Goal: Task Accomplishment & Management: Manage account settings

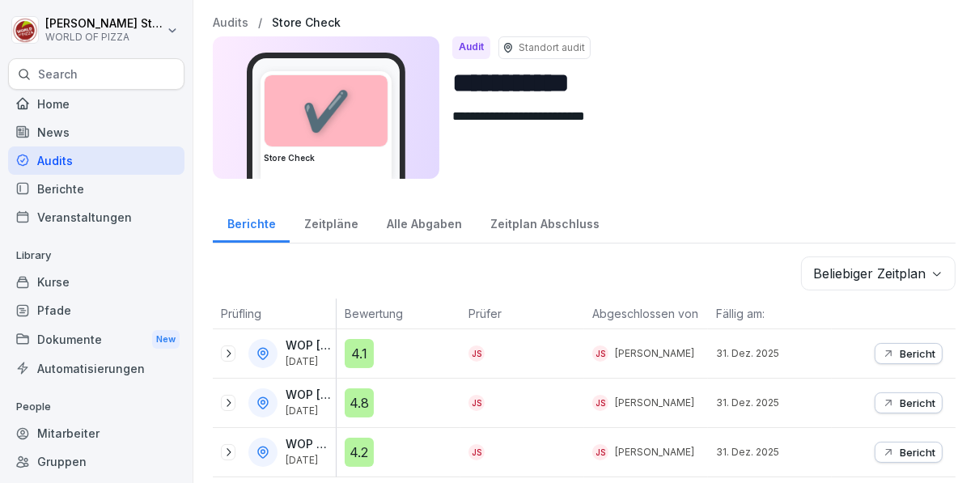
click at [913, 402] on p "Bericht" at bounding box center [918, 403] width 36 height 13
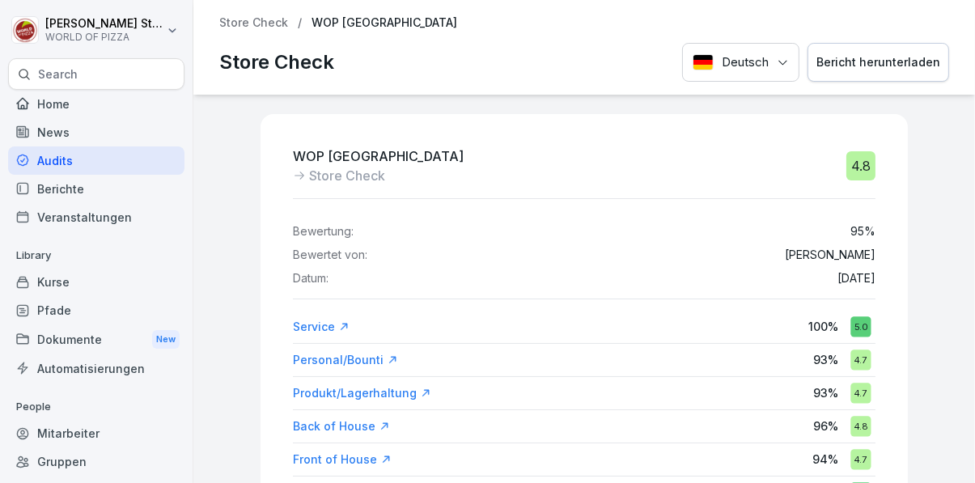
click at [916, 62] on div "Bericht herunterladen" at bounding box center [879, 62] width 124 height 18
click at [111, 444] on div "Mitarbeiter" at bounding box center [96, 433] width 176 height 28
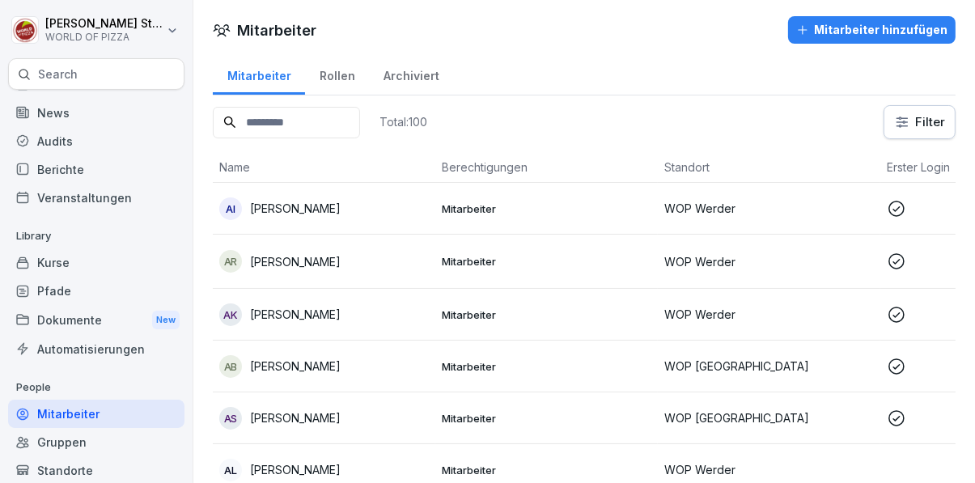
scroll to position [33, 0]
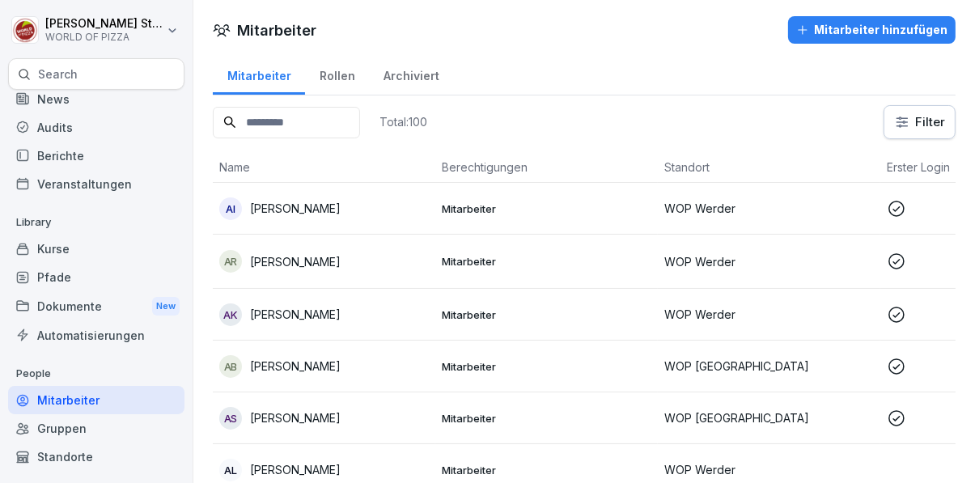
click at [113, 457] on div "Standorte" at bounding box center [96, 457] width 176 height 28
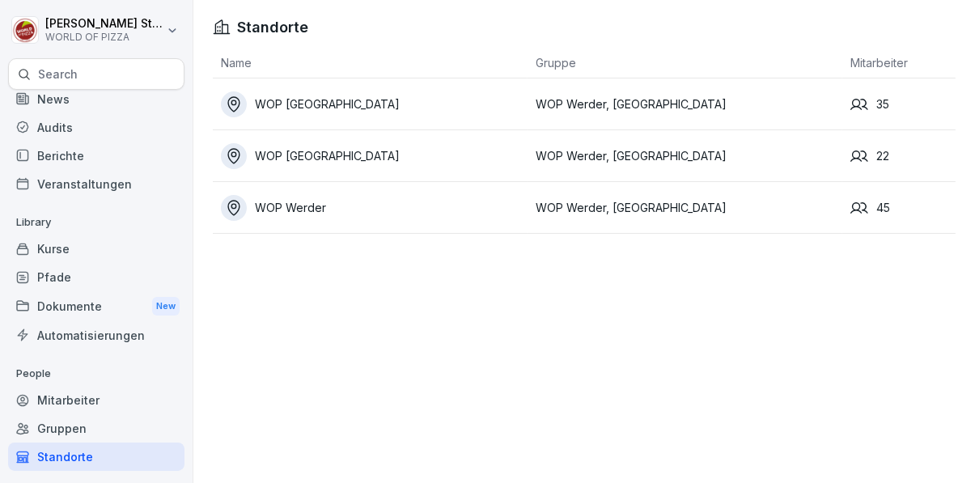
click at [417, 155] on div "WOP [GEOGRAPHIC_DATA]" at bounding box center [374, 156] width 307 height 26
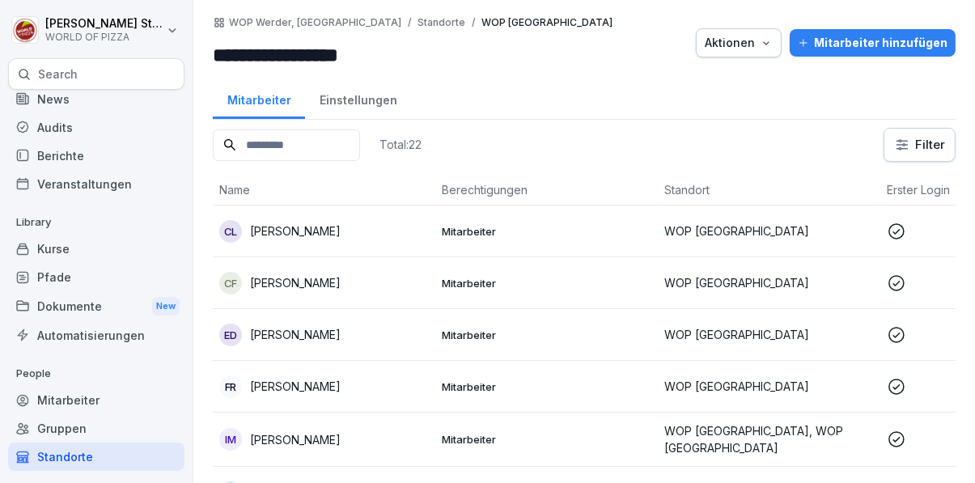
click at [597, 221] on td "Mitarbeiter" at bounding box center [546, 232] width 223 height 52
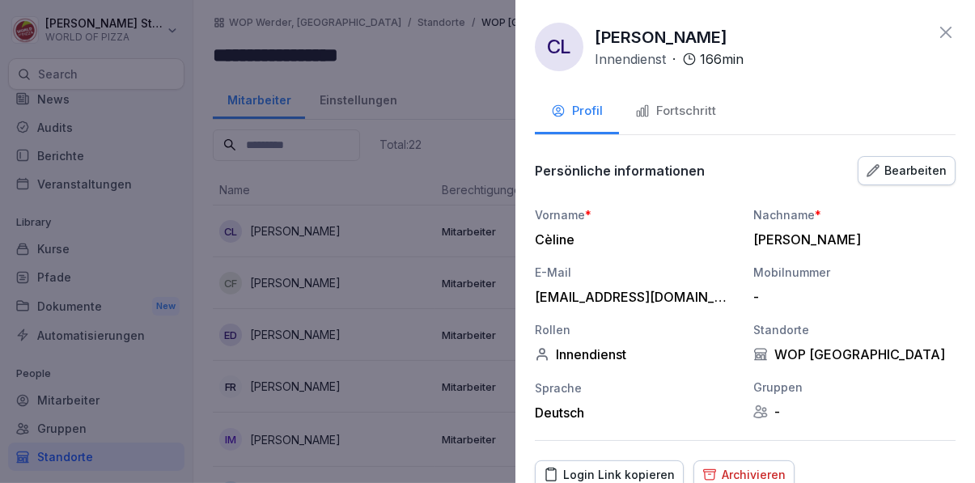
click at [689, 100] on button "Fortschritt" at bounding box center [675, 113] width 113 height 44
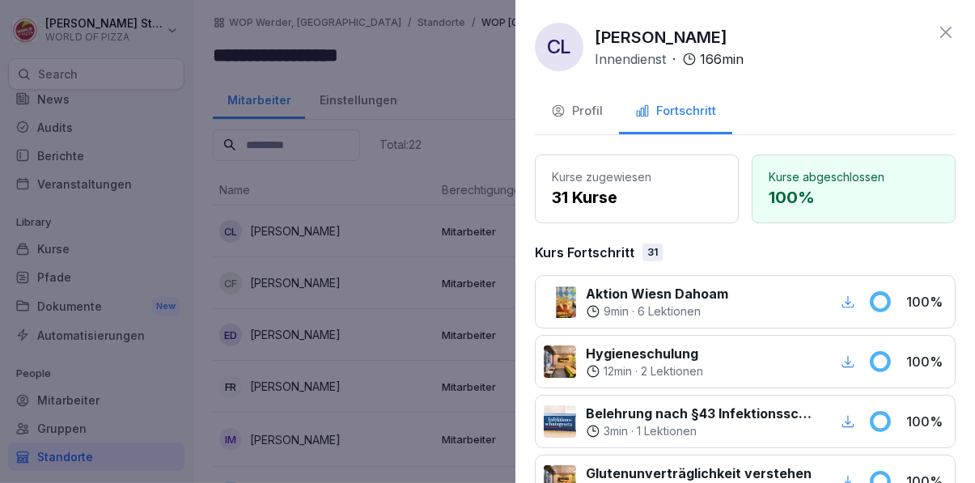
click at [406, 372] on div at bounding box center [487, 241] width 975 height 483
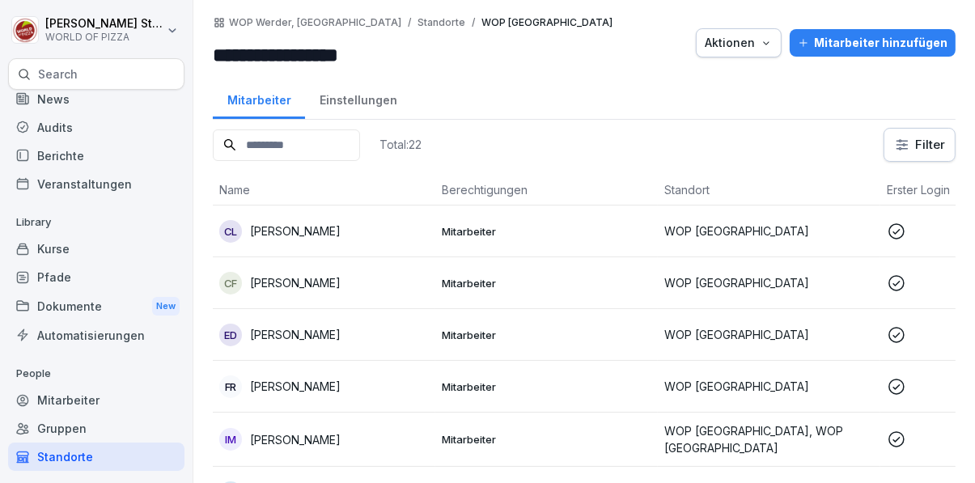
click at [457, 291] on td "Mitarbeiter" at bounding box center [546, 283] width 223 height 52
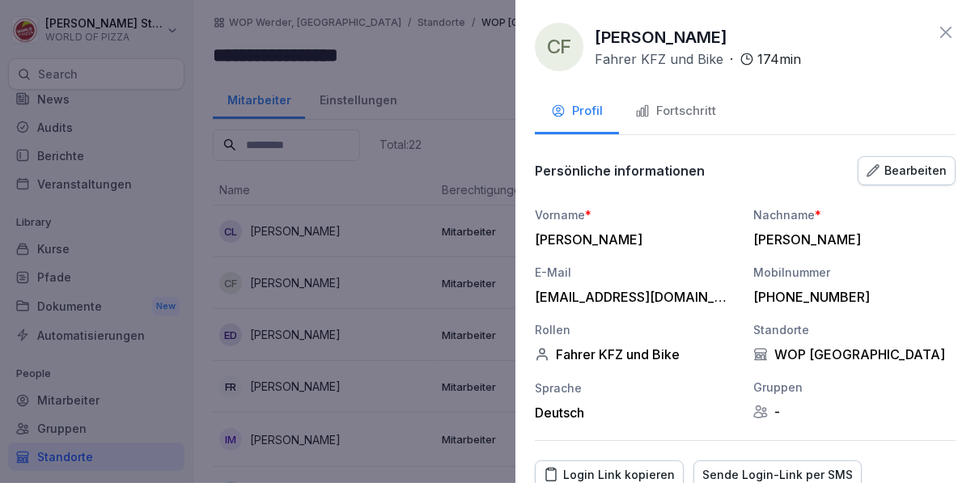
click at [700, 110] on div "Fortschritt" at bounding box center [675, 111] width 81 height 19
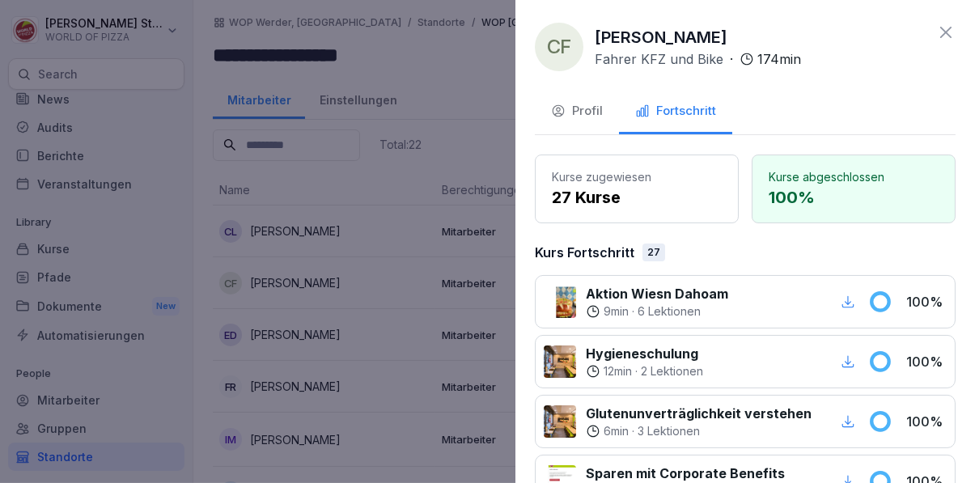
click at [423, 363] on div at bounding box center [487, 241] width 975 height 483
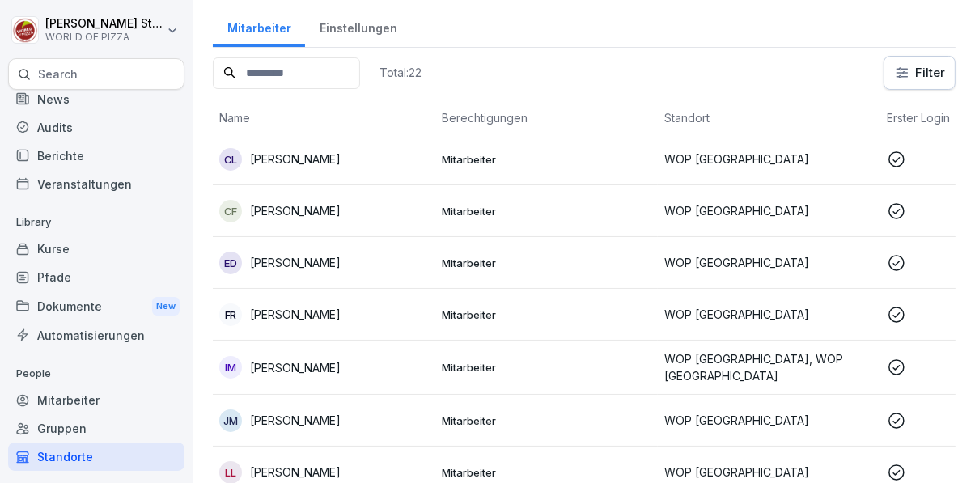
scroll to position [164, 0]
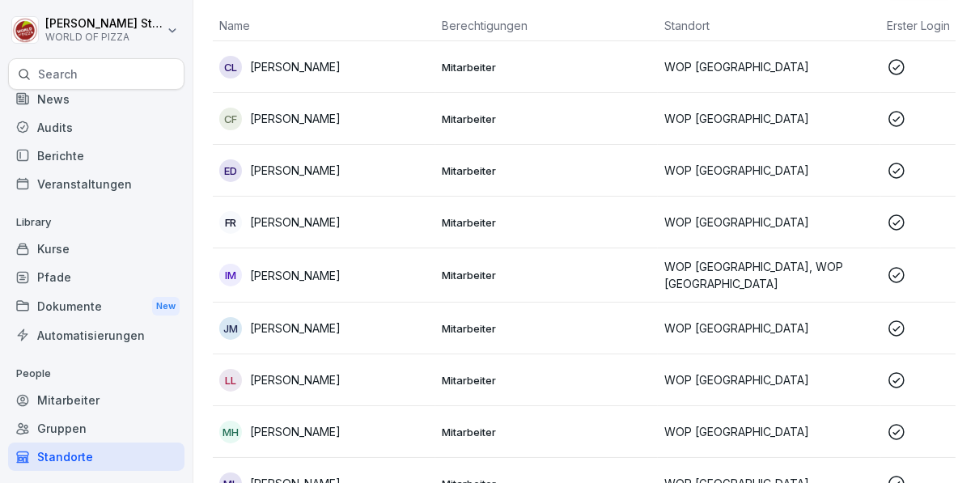
click at [563, 166] on p "Mitarbeiter" at bounding box center [547, 171] width 210 height 15
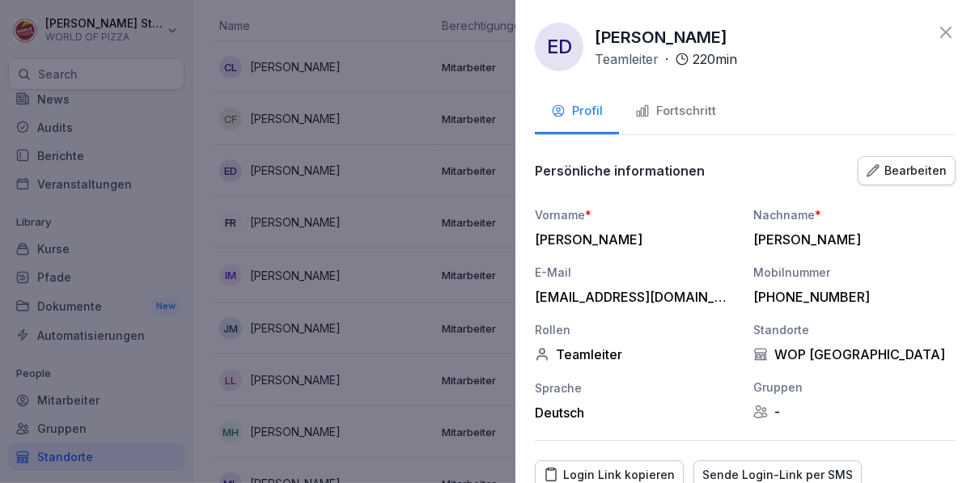
click at [703, 102] on div "Fortschritt" at bounding box center [675, 111] width 81 height 19
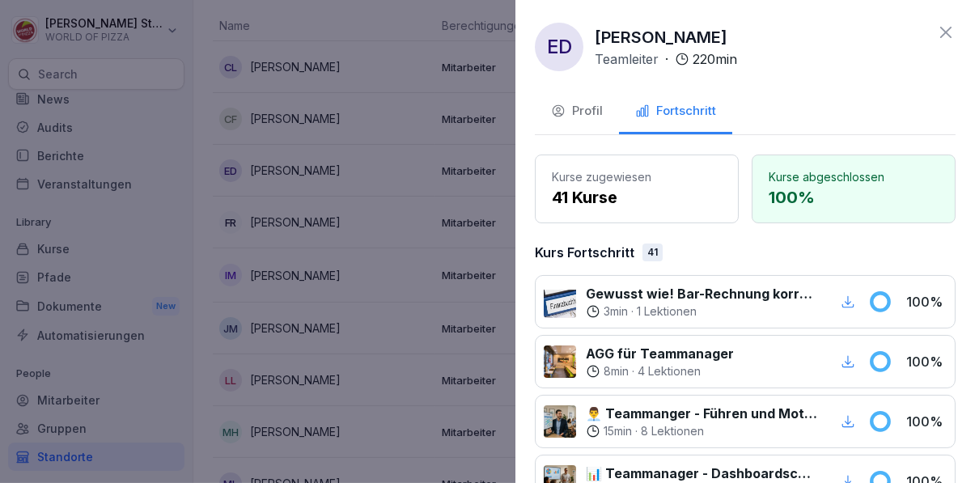
click at [448, 380] on div at bounding box center [487, 241] width 975 height 483
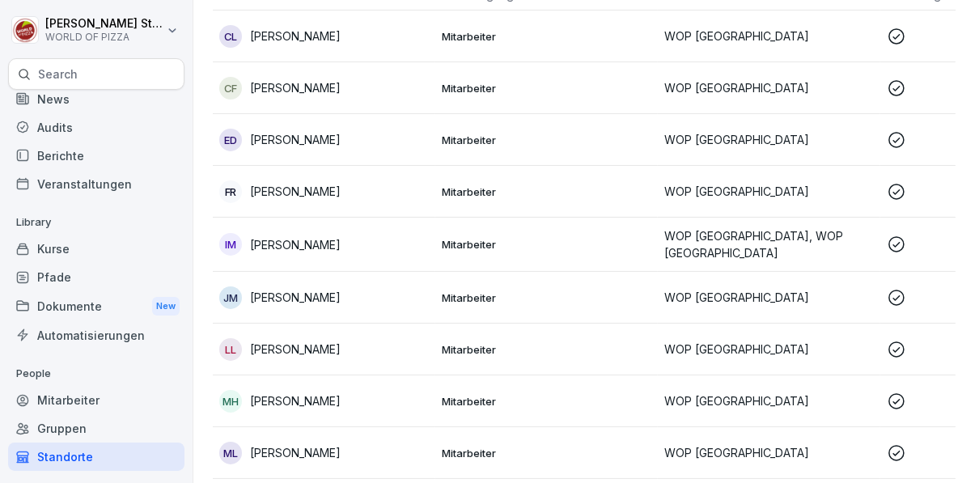
scroll to position [207, 0]
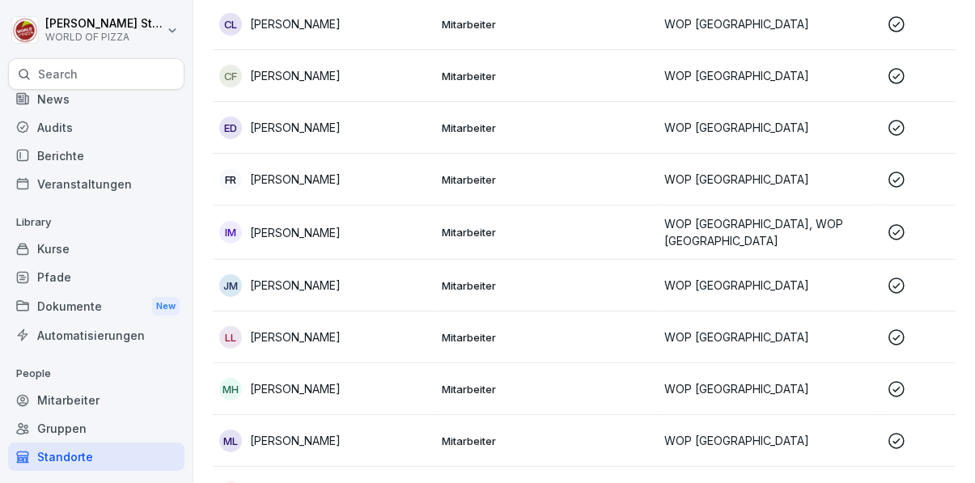
click at [570, 174] on p "Mitarbeiter" at bounding box center [547, 179] width 210 height 15
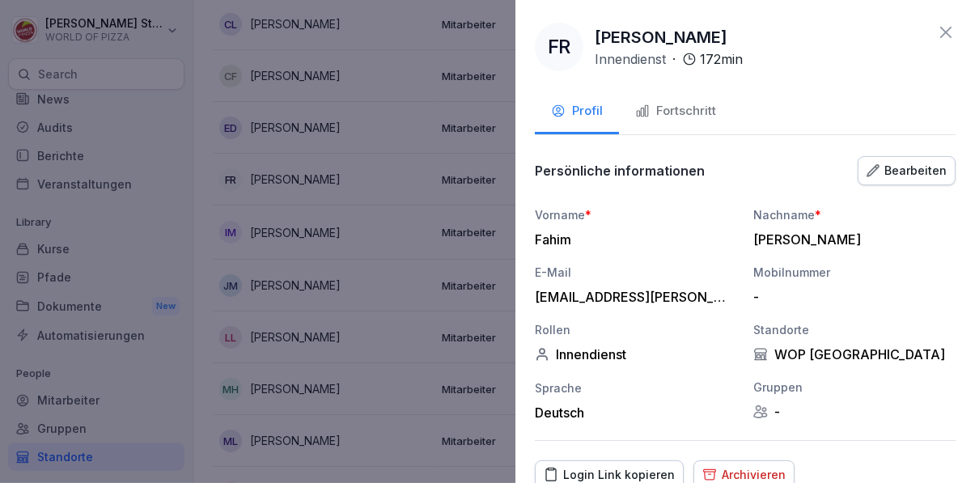
click at [699, 106] on div "Fortschritt" at bounding box center [675, 111] width 81 height 19
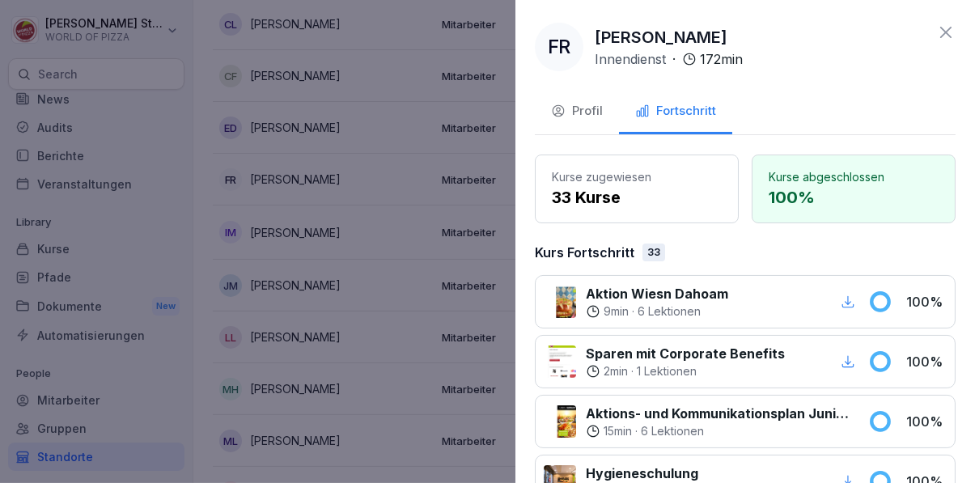
click at [437, 363] on div at bounding box center [487, 241] width 975 height 483
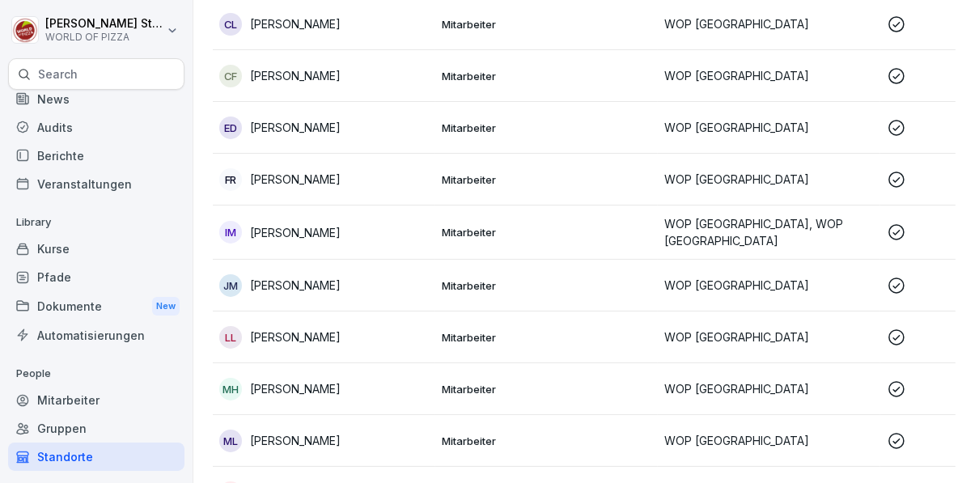
click at [505, 235] on p "Mitarbeiter" at bounding box center [547, 232] width 210 height 15
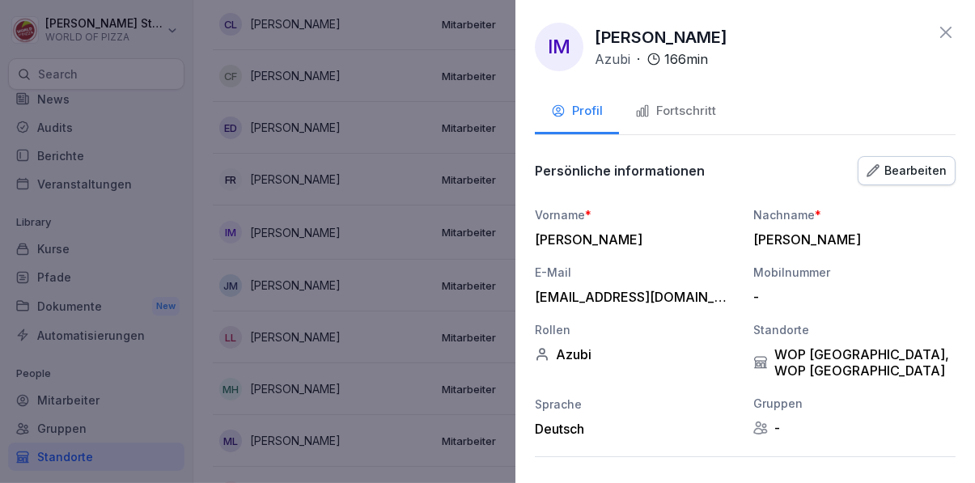
click at [695, 116] on div "Fortschritt" at bounding box center [675, 111] width 81 height 19
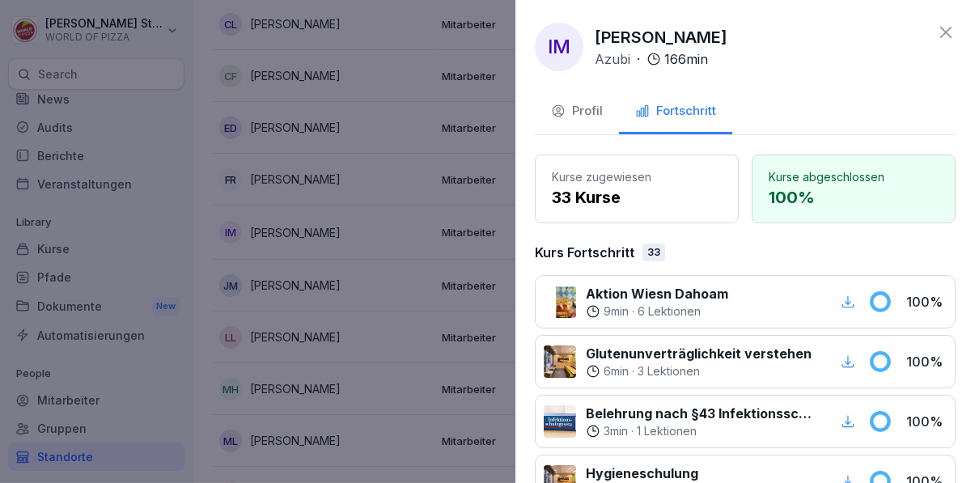
click at [452, 364] on div at bounding box center [487, 241] width 975 height 483
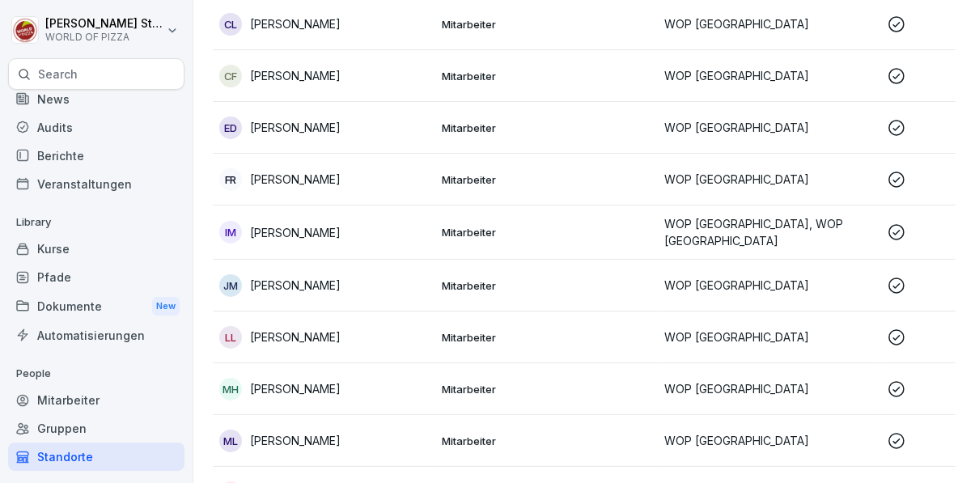
click at [494, 274] on td "Mitarbeiter" at bounding box center [546, 286] width 223 height 52
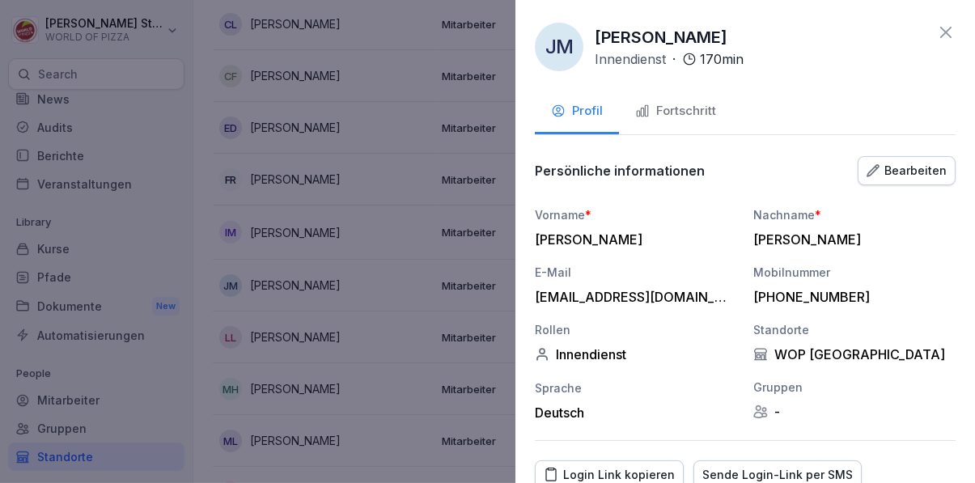
click at [703, 112] on div "Fortschritt" at bounding box center [675, 111] width 81 height 19
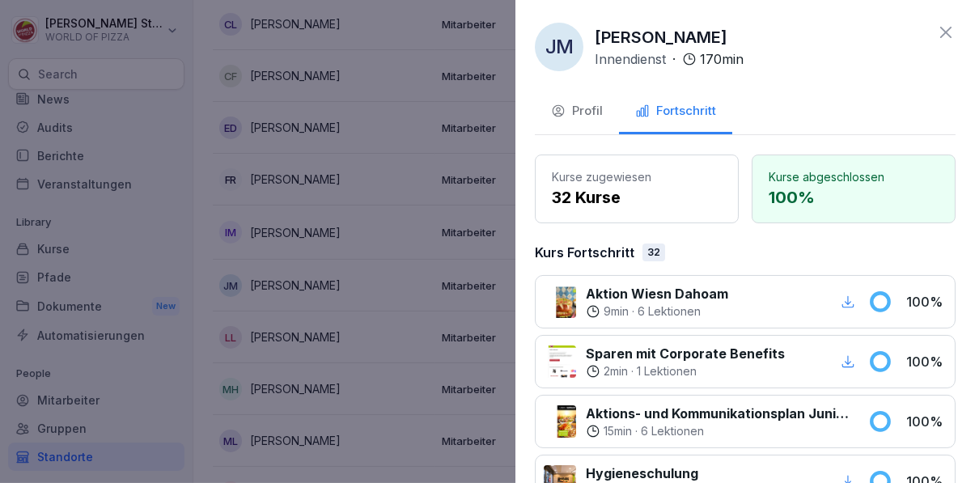
click at [427, 364] on div at bounding box center [487, 241] width 975 height 483
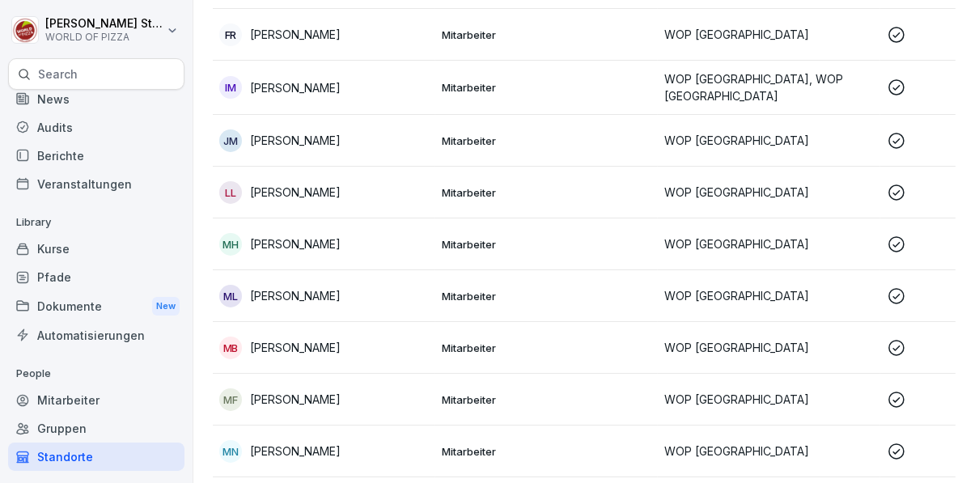
scroll to position [357, 0]
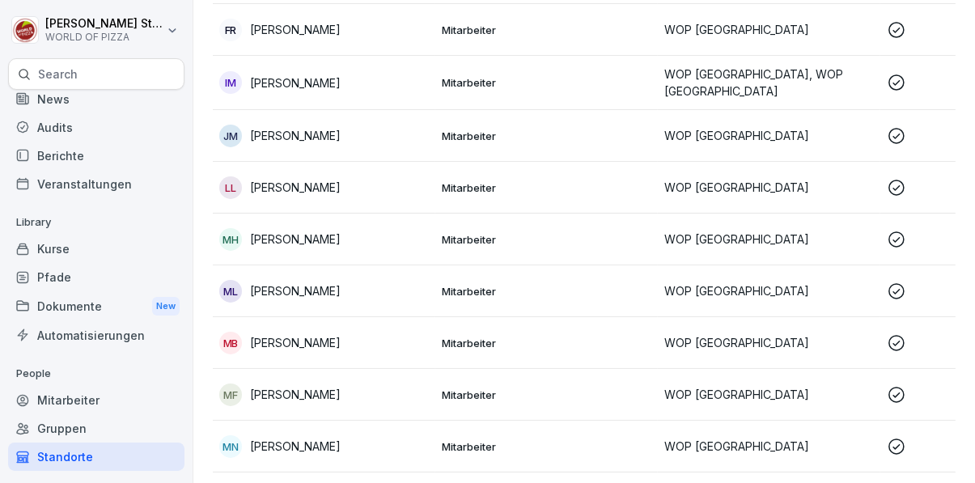
click at [558, 183] on p "Mitarbeiter" at bounding box center [547, 187] width 210 height 15
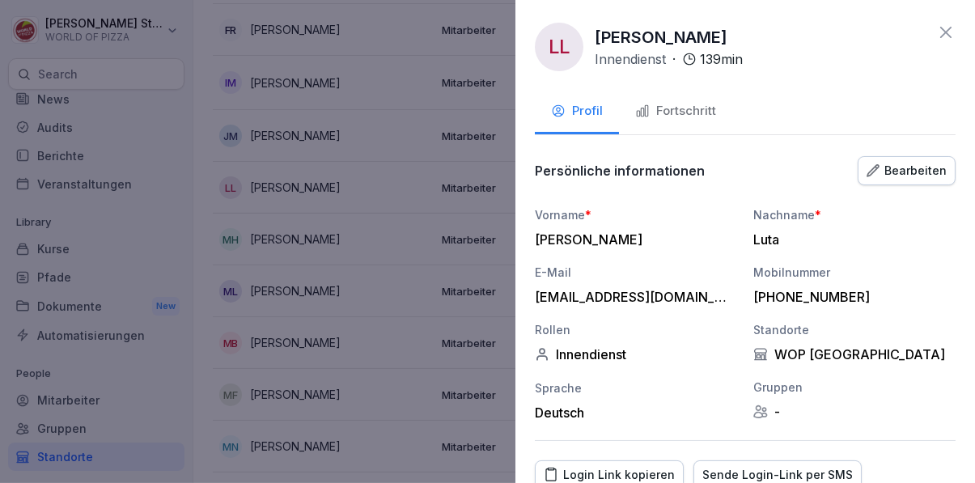
click at [694, 100] on button "Fortschritt" at bounding box center [675, 113] width 113 height 44
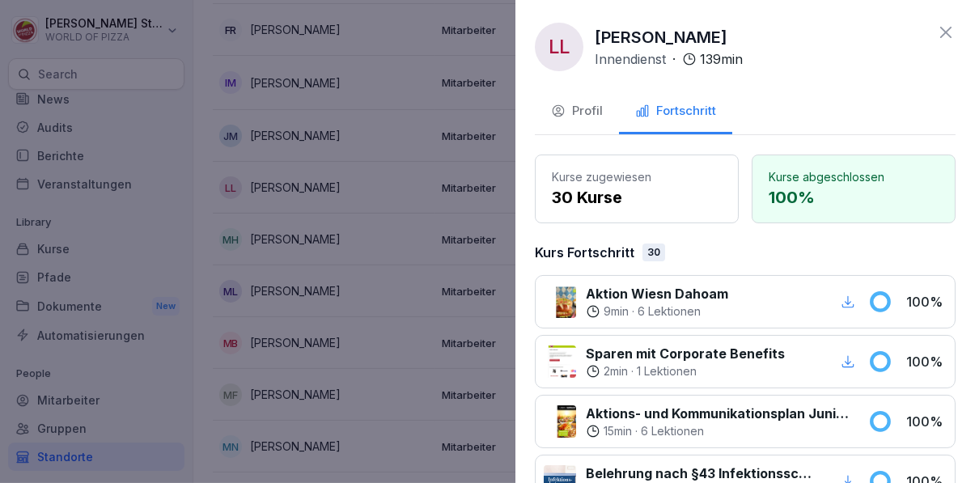
click at [437, 369] on div at bounding box center [487, 241] width 975 height 483
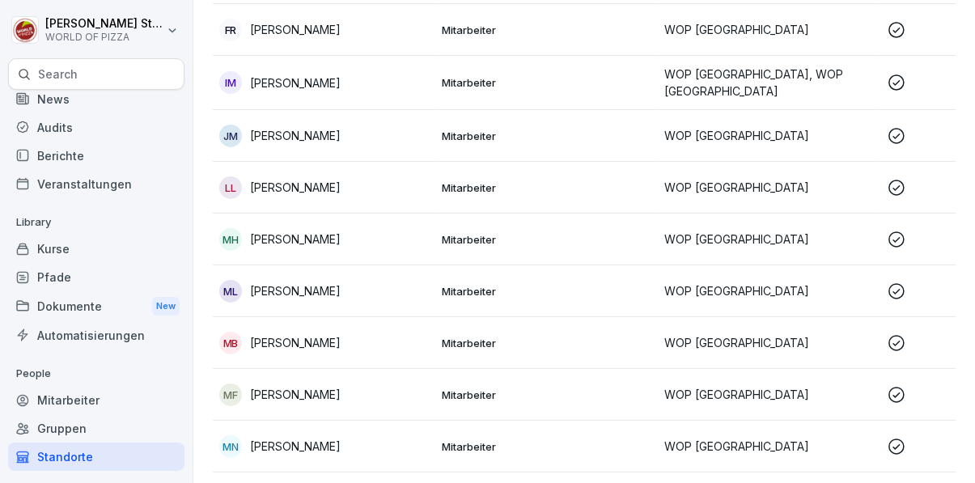
click at [490, 252] on td "Mitarbeiter" at bounding box center [546, 240] width 223 height 52
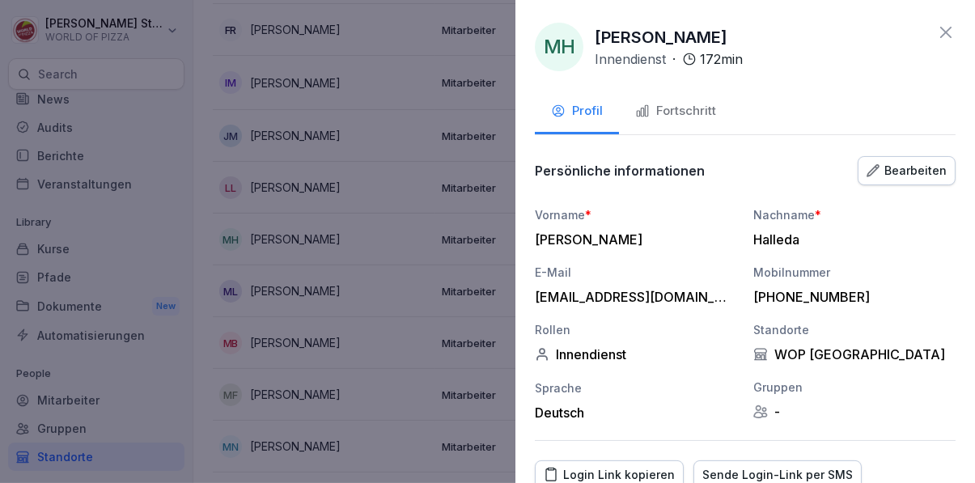
click at [683, 118] on div "Fortschritt" at bounding box center [675, 111] width 81 height 19
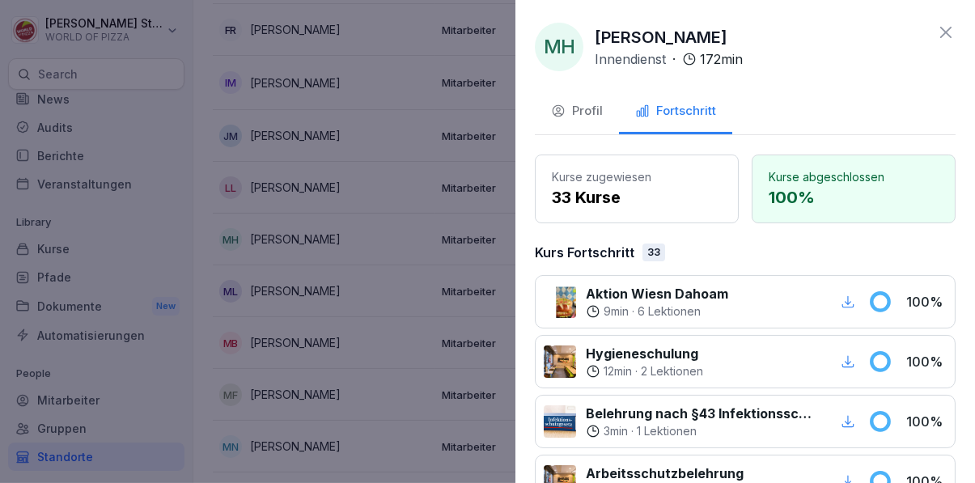
click at [449, 372] on div at bounding box center [487, 241] width 975 height 483
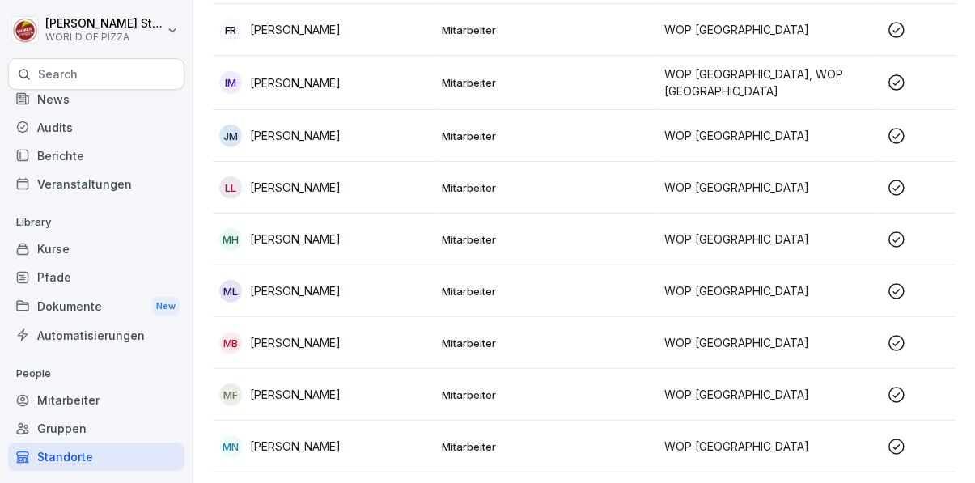
click at [485, 293] on p "Mitarbeiter" at bounding box center [547, 291] width 210 height 15
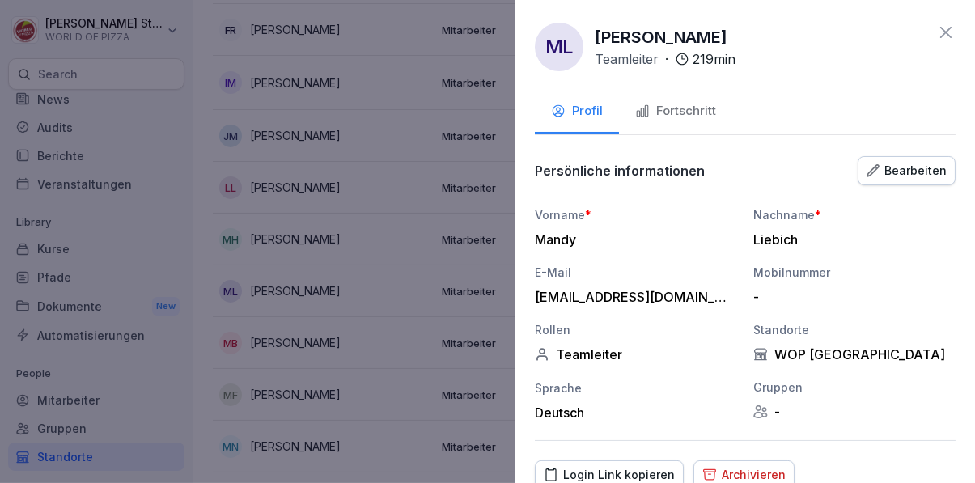
click at [698, 115] on div "Fortschritt" at bounding box center [675, 111] width 81 height 19
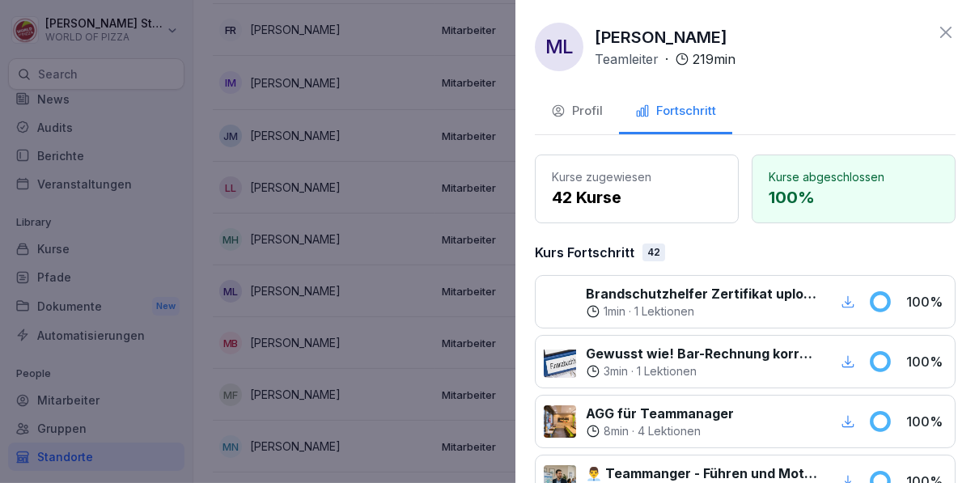
click at [453, 367] on div at bounding box center [487, 241] width 975 height 483
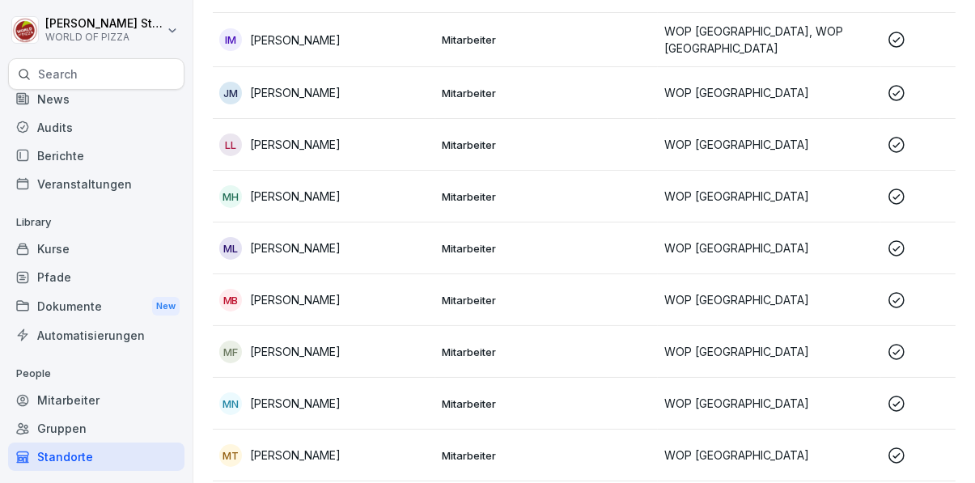
scroll to position [454, 0]
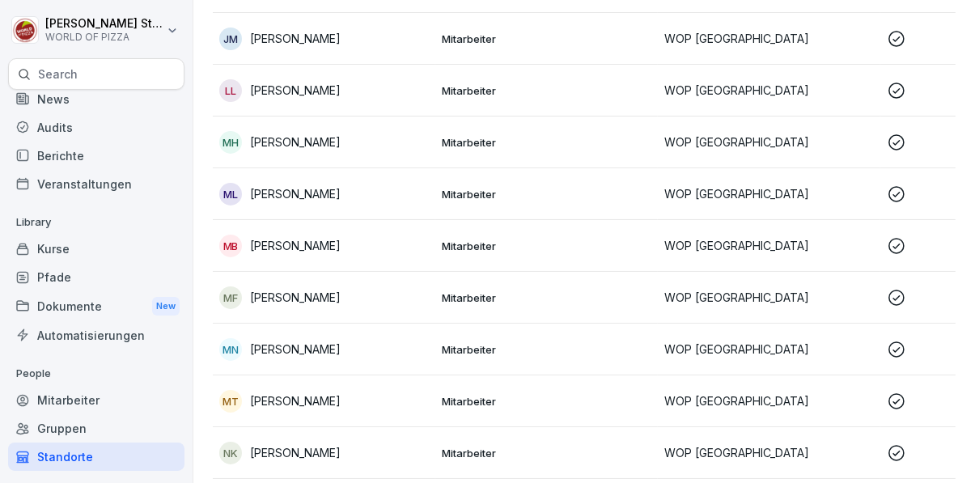
click at [518, 242] on p "Mitarbeiter" at bounding box center [547, 246] width 210 height 15
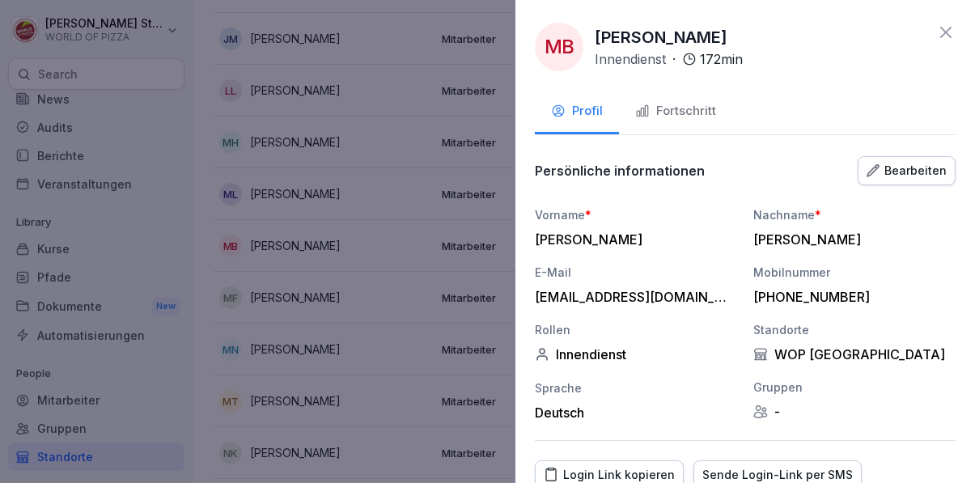
click at [709, 94] on button "Fortschritt" at bounding box center [675, 113] width 113 height 44
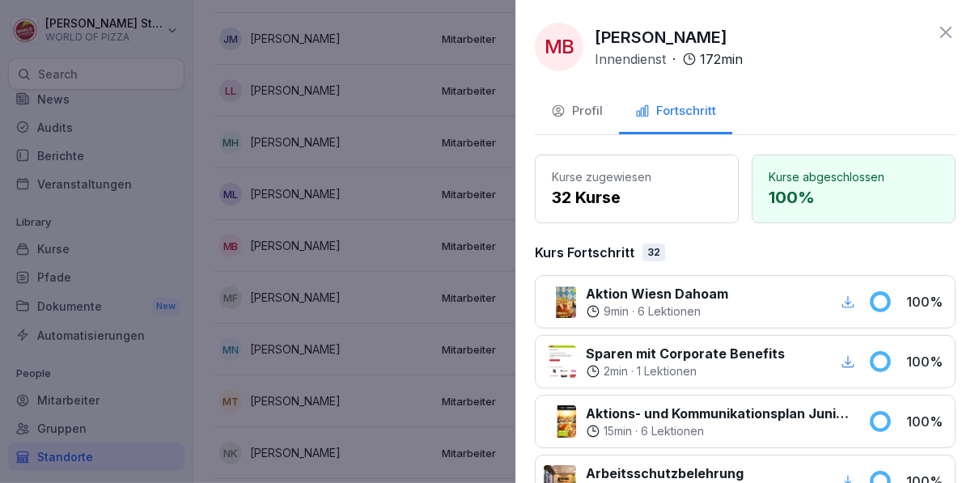
click at [432, 369] on div at bounding box center [487, 241] width 975 height 483
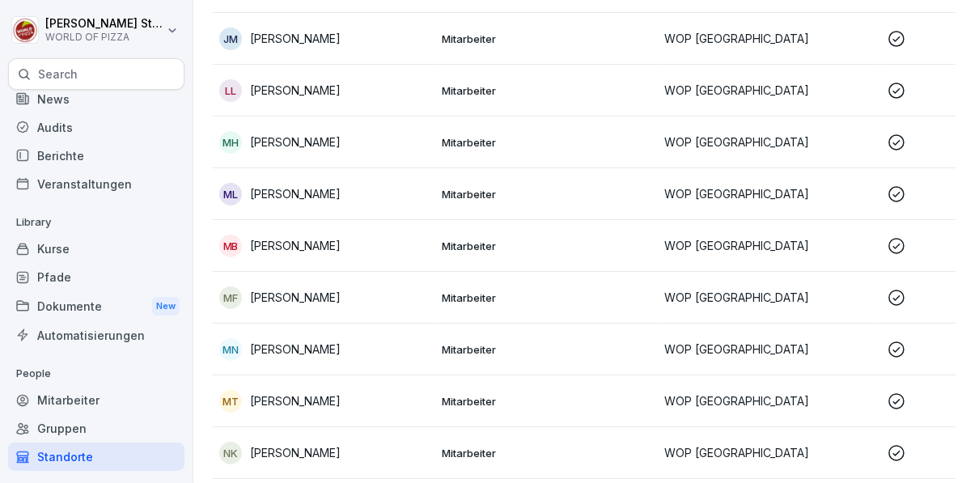
click at [503, 286] on td "Mitarbeiter" at bounding box center [546, 298] width 223 height 52
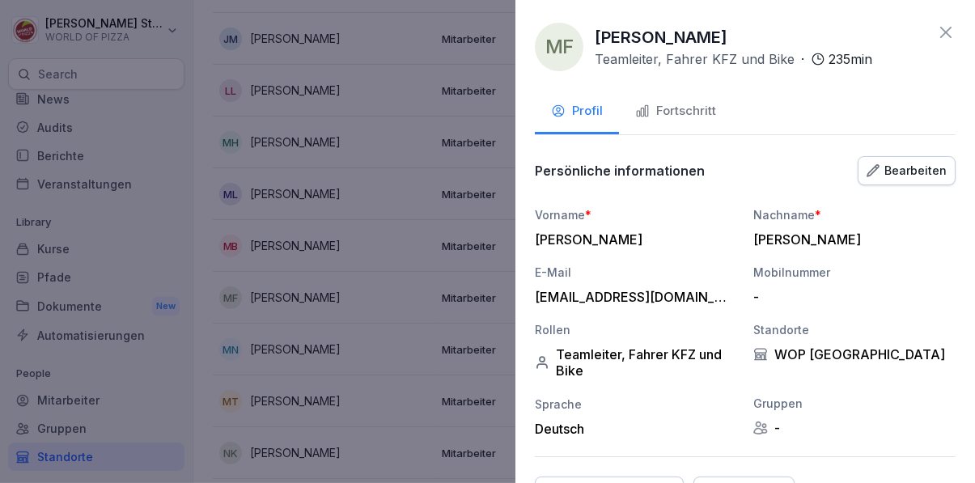
click at [701, 116] on div "Fortschritt" at bounding box center [675, 111] width 81 height 19
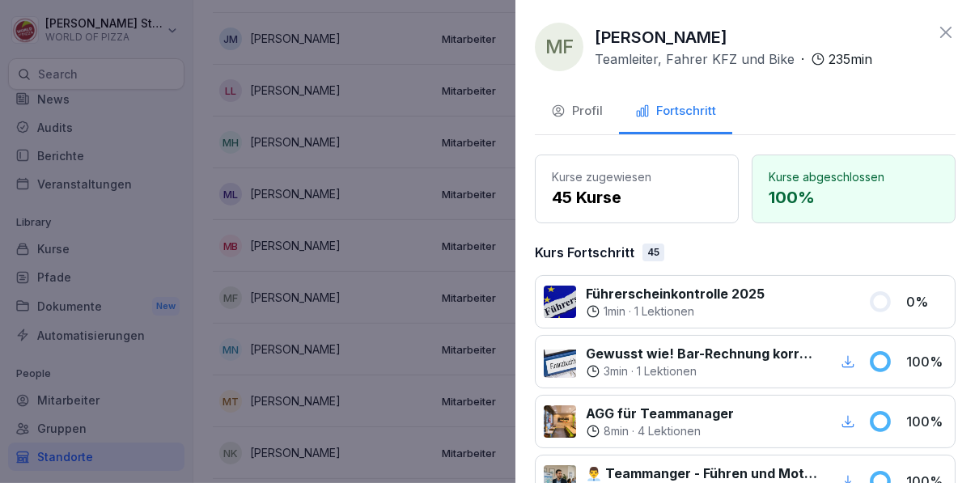
click at [415, 376] on div at bounding box center [487, 241] width 975 height 483
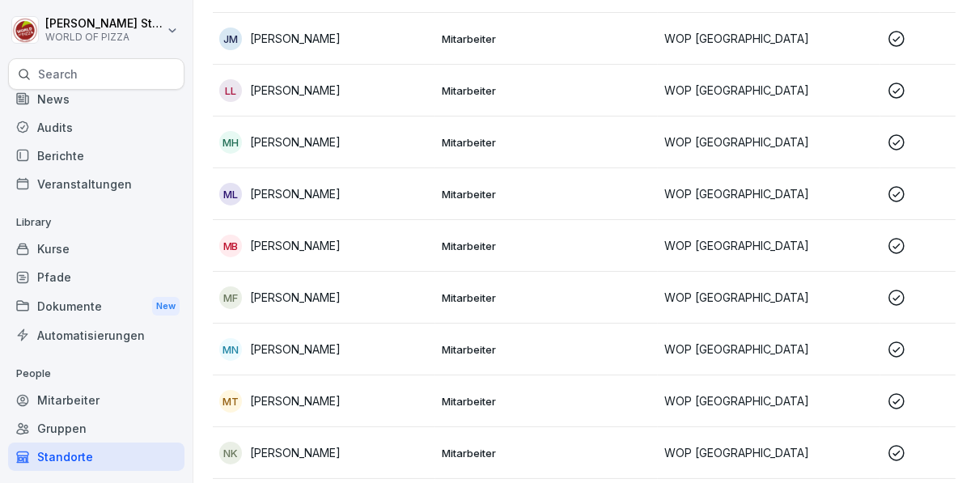
click at [435, 358] on td "Mitarbeiter" at bounding box center [546, 350] width 223 height 52
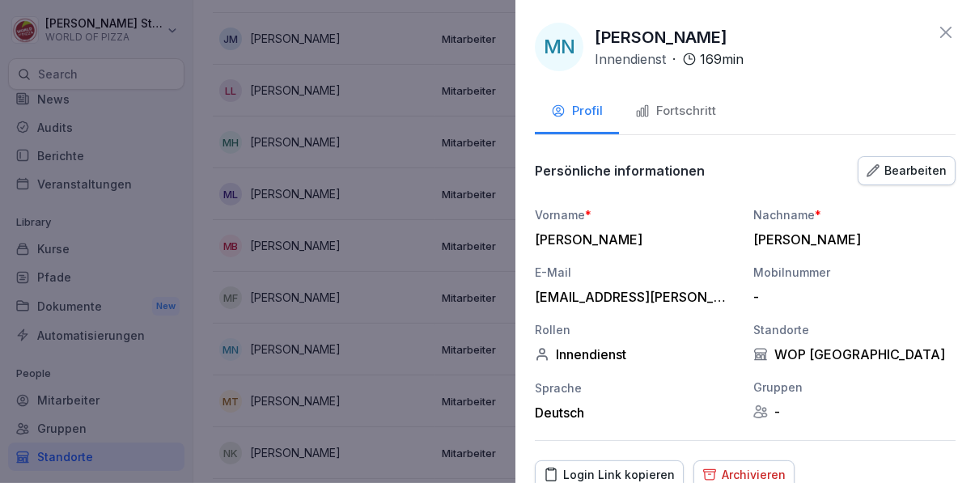
click at [674, 106] on div "Fortschritt" at bounding box center [675, 111] width 81 height 19
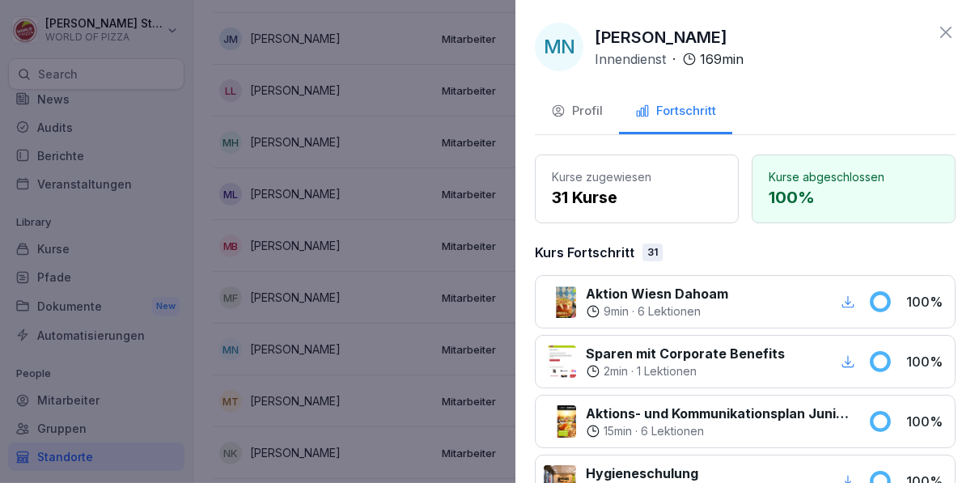
click at [427, 359] on div at bounding box center [487, 241] width 975 height 483
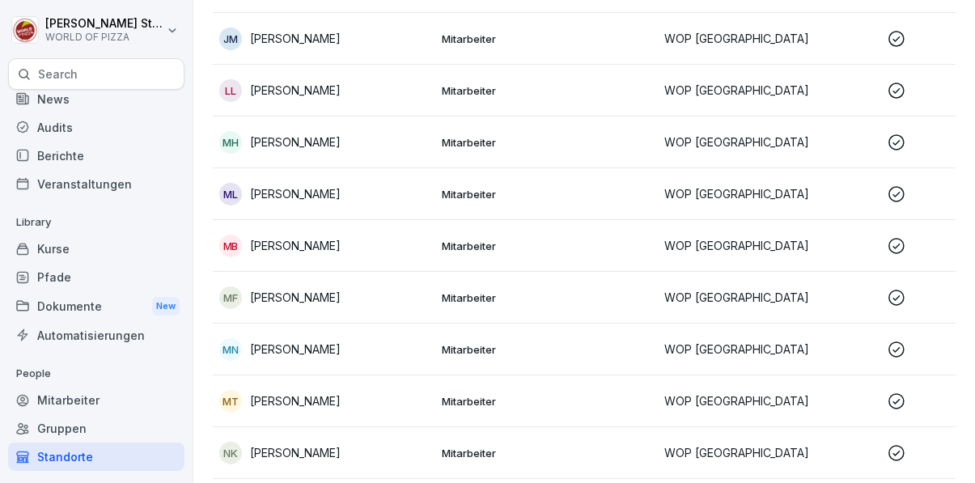
click at [431, 397] on td "MT [PERSON_NAME]" at bounding box center [324, 402] width 223 height 52
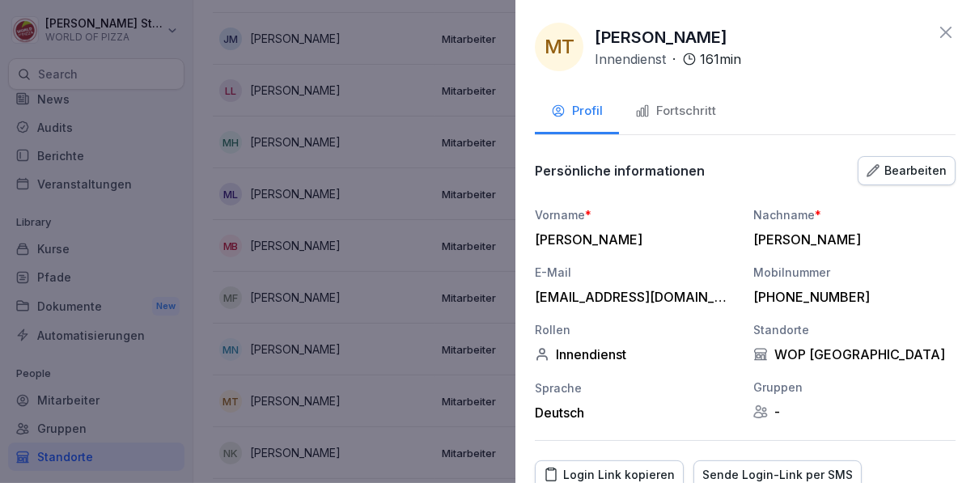
click at [687, 110] on div "Fortschritt" at bounding box center [675, 111] width 81 height 19
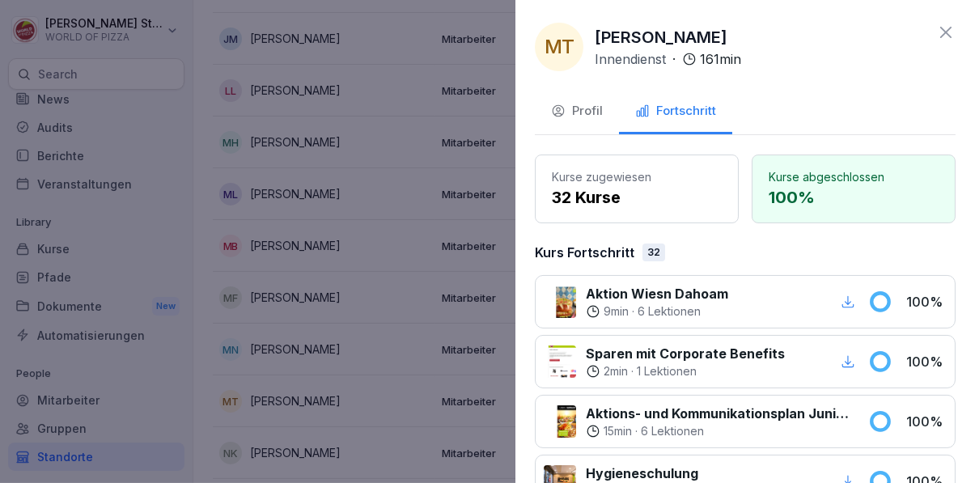
click at [409, 386] on div at bounding box center [487, 241] width 975 height 483
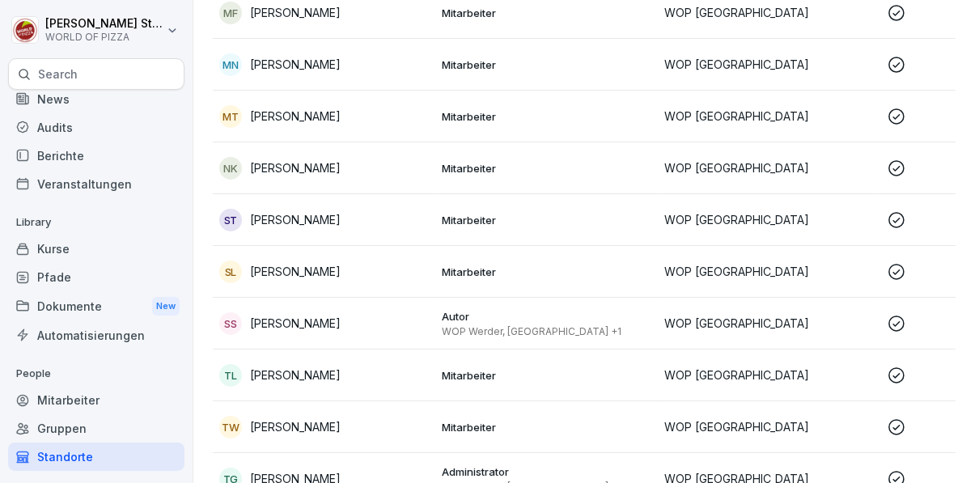
scroll to position [796, 0]
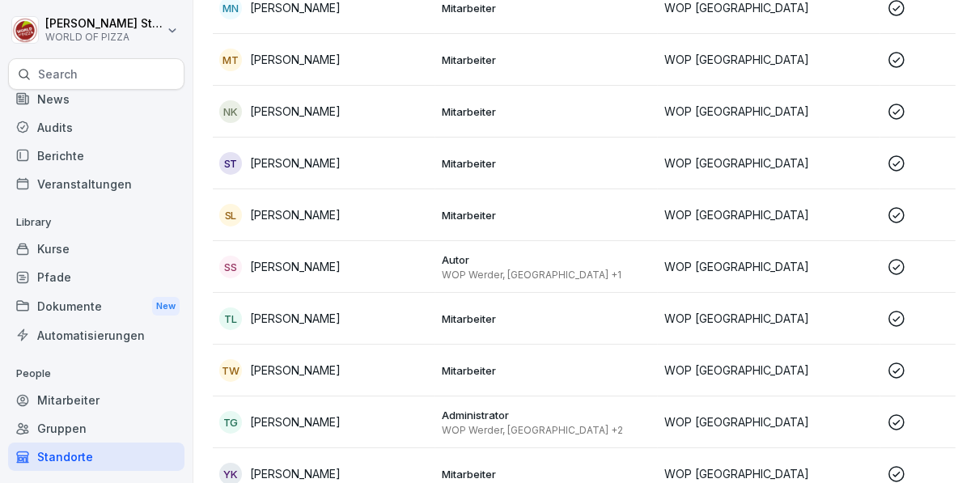
click at [618, 117] on p "Mitarbeiter" at bounding box center [547, 111] width 210 height 15
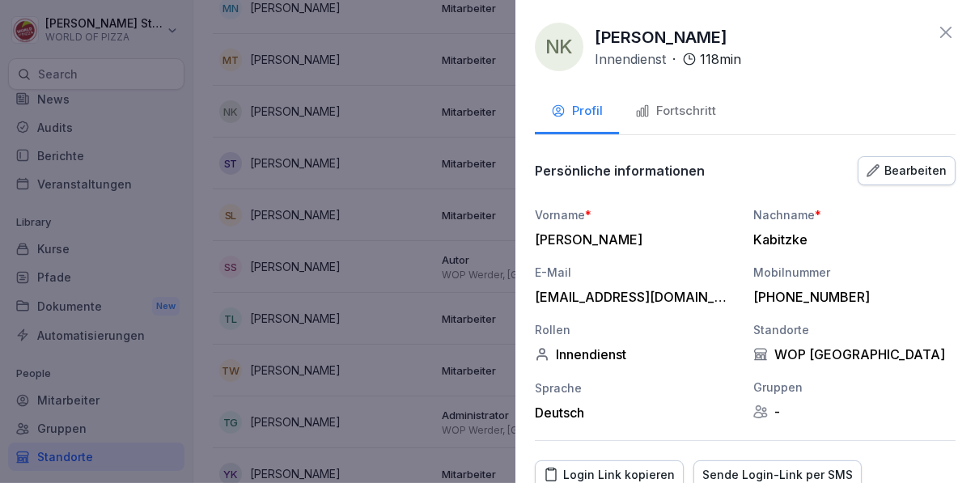
click at [690, 105] on div "Fortschritt" at bounding box center [675, 111] width 81 height 19
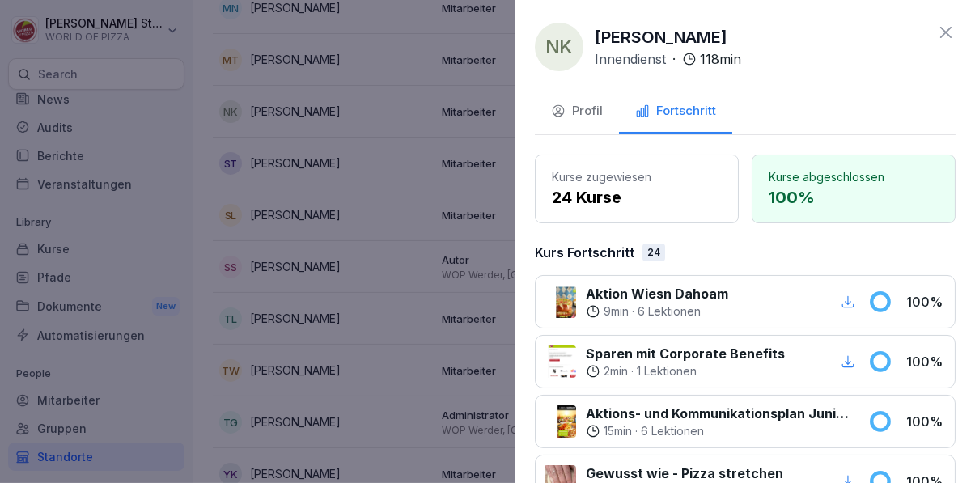
click at [437, 382] on div at bounding box center [487, 241] width 975 height 483
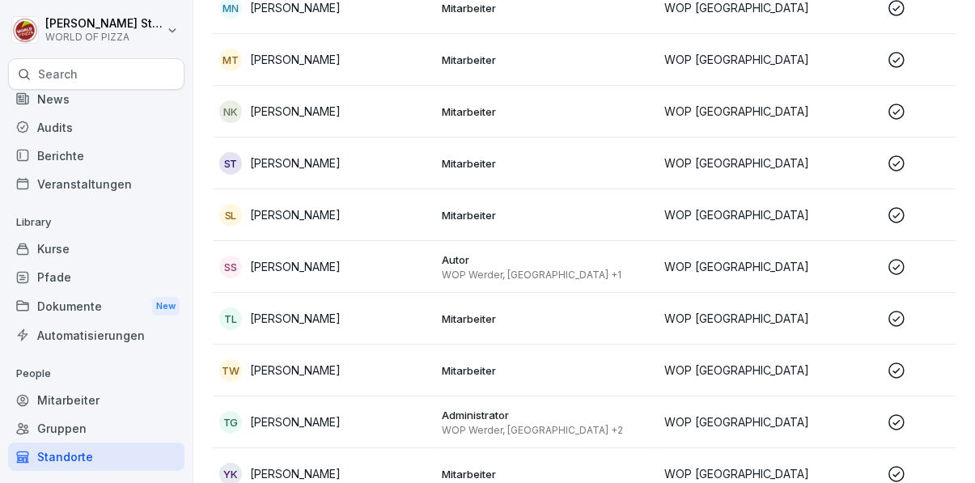
click at [564, 160] on p "Mitarbeiter" at bounding box center [547, 163] width 210 height 15
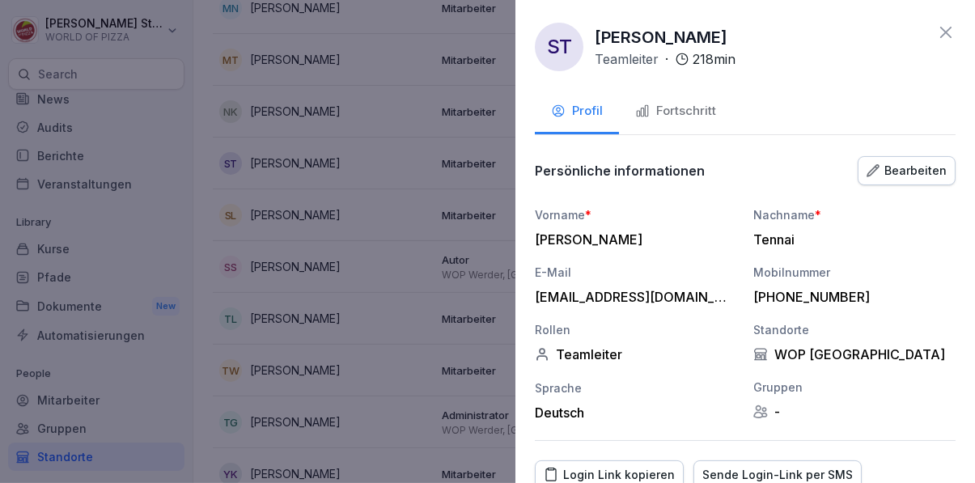
click at [703, 92] on button "Fortschritt" at bounding box center [675, 113] width 113 height 44
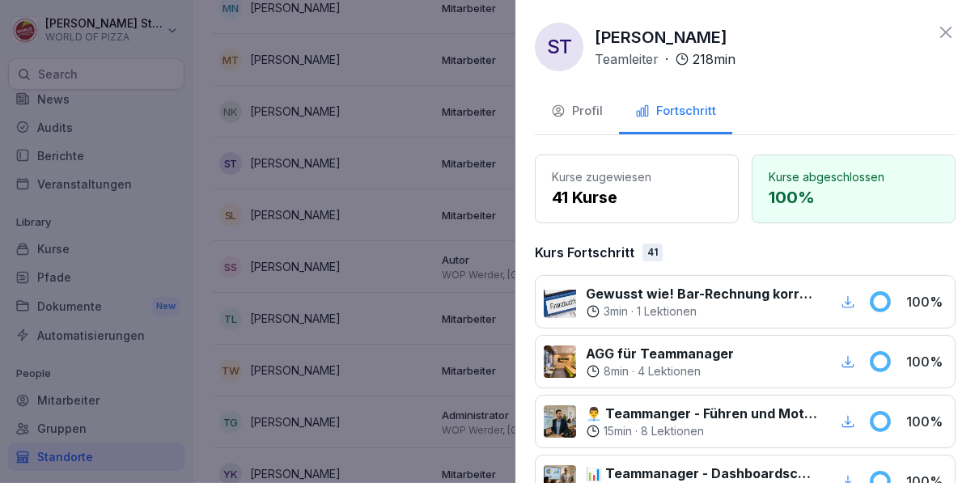
click at [419, 340] on div at bounding box center [487, 241] width 975 height 483
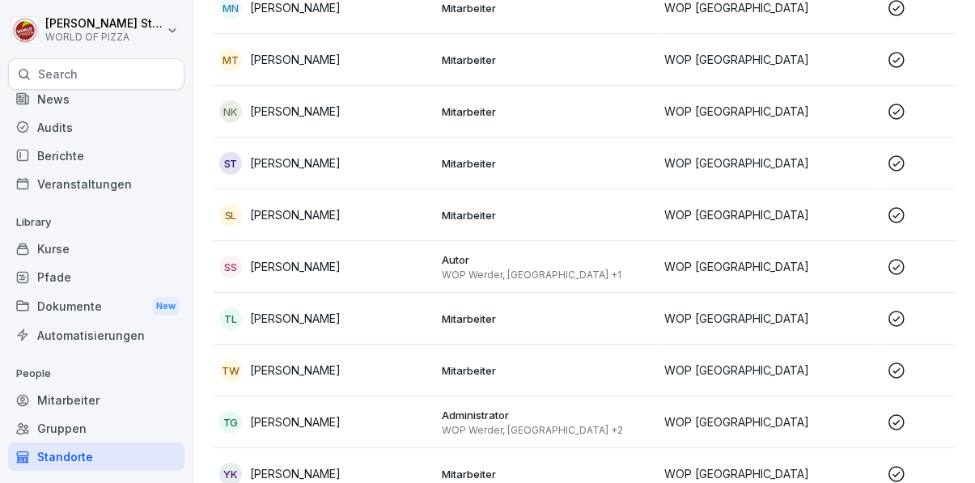
click at [519, 201] on td "Mitarbeiter" at bounding box center [546, 215] width 223 height 52
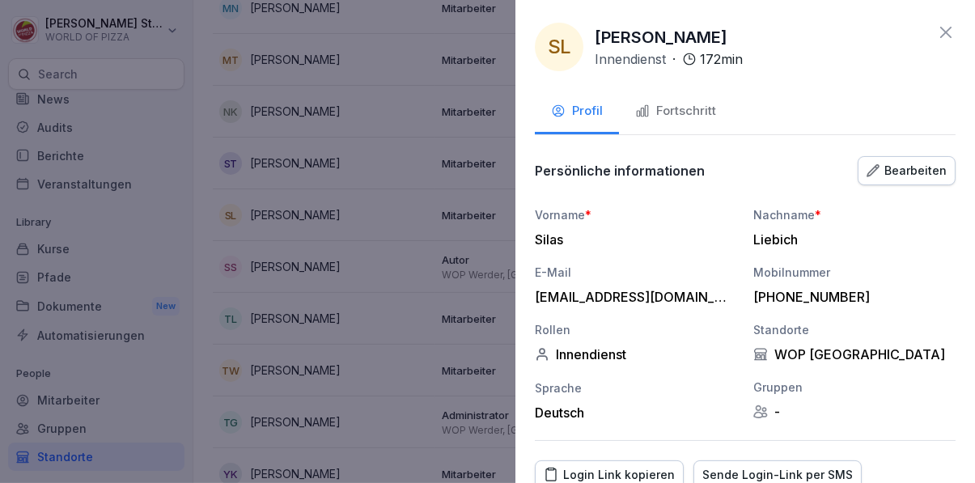
click at [694, 113] on div "Fortschritt" at bounding box center [675, 111] width 81 height 19
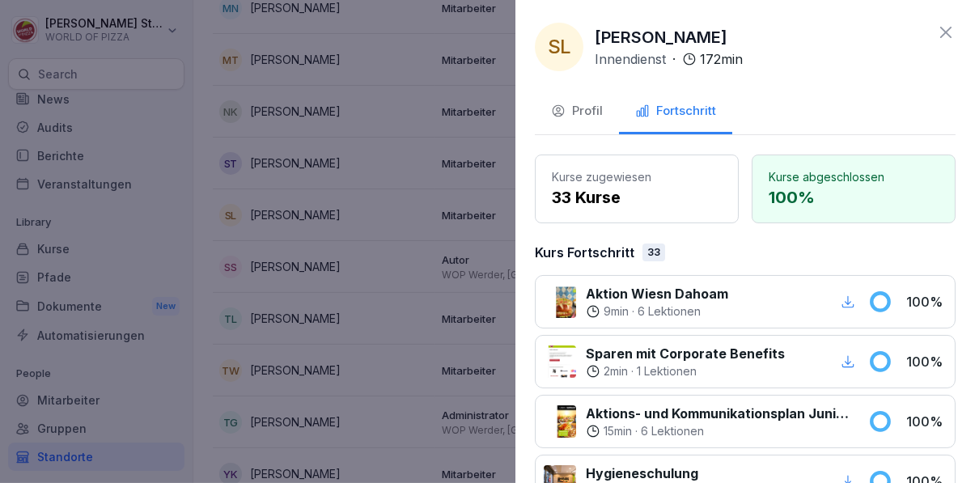
click at [437, 362] on div at bounding box center [487, 241] width 975 height 483
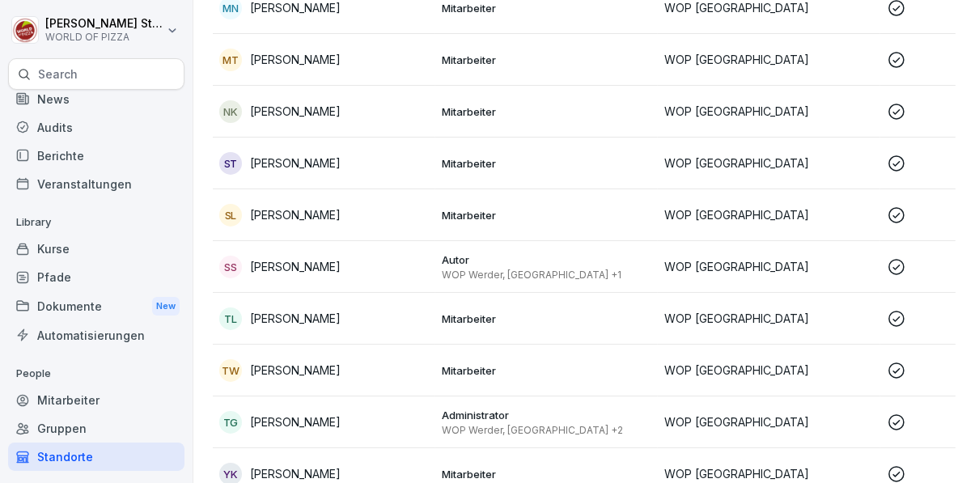
click at [490, 272] on p "WOP Werder, [GEOGRAPHIC_DATA] +1" at bounding box center [547, 275] width 210 height 13
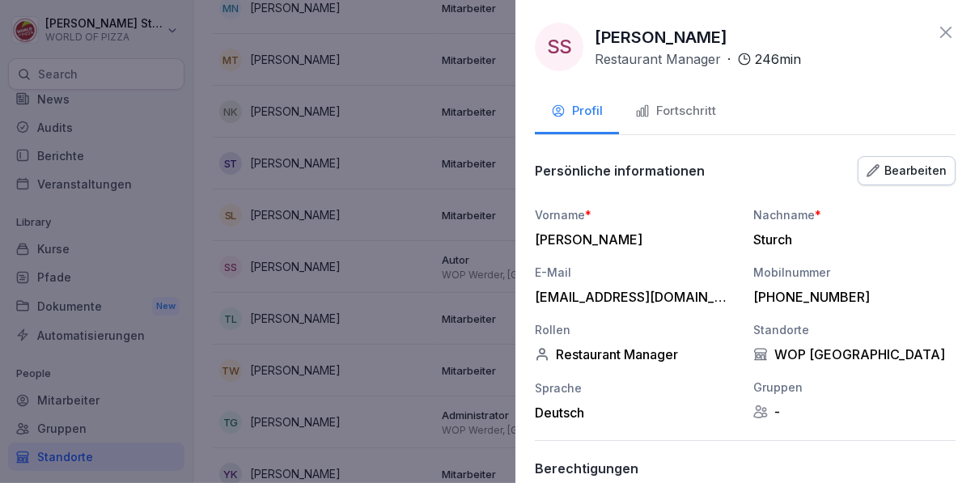
click at [708, 102] on div "Fortschritt" at bounding box center [675, 111] width 81 height 19
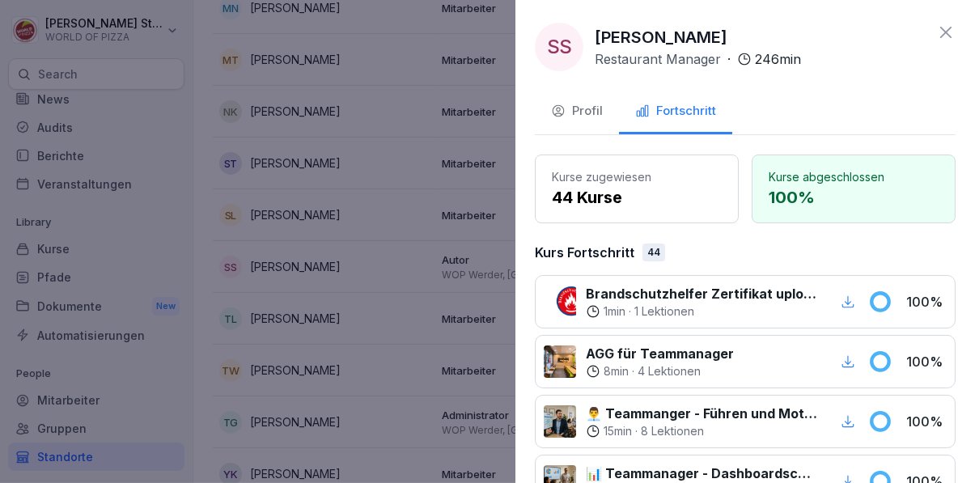
click at [438, 360] on div at bounding box center [487, 241] width 975 height 483
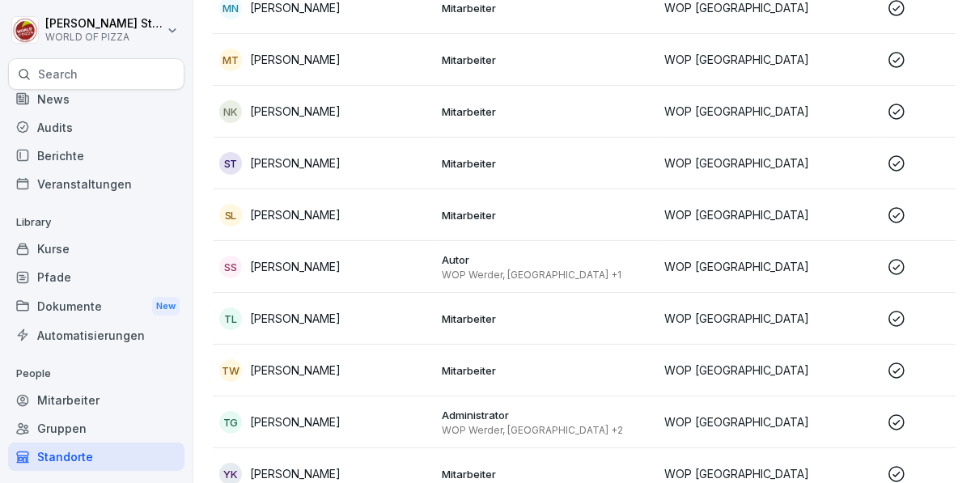
click at [461, 315] on p "Mitarbeiter" at bounding box center [547, 319] width 210 height 15
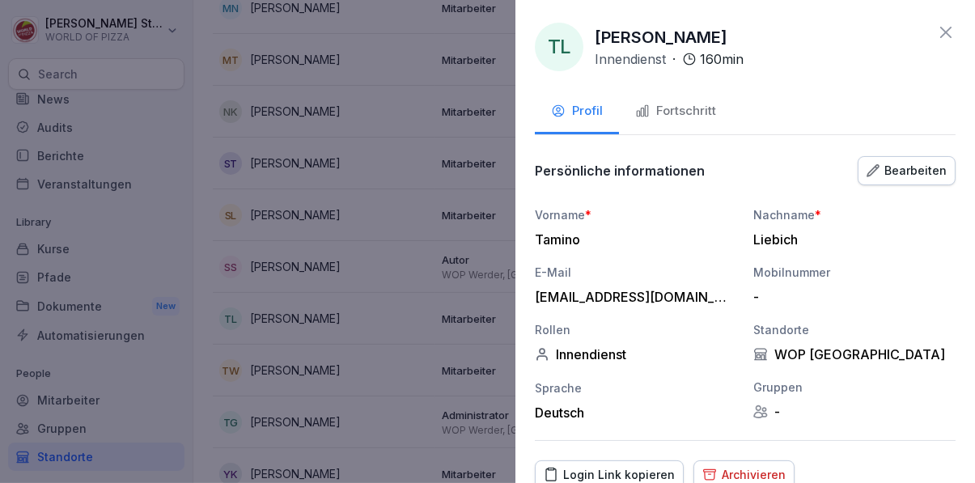
click at [690, 108] on div "Fortschritt" at bounding box center [675, 111] width 81 height 19
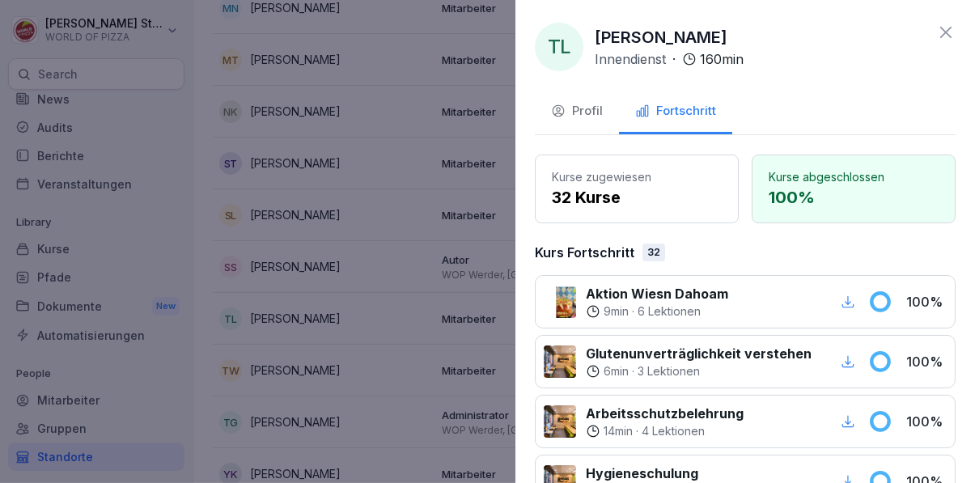
click at [416, 360] on div at bounding box center [487, 241] width 975 height 483
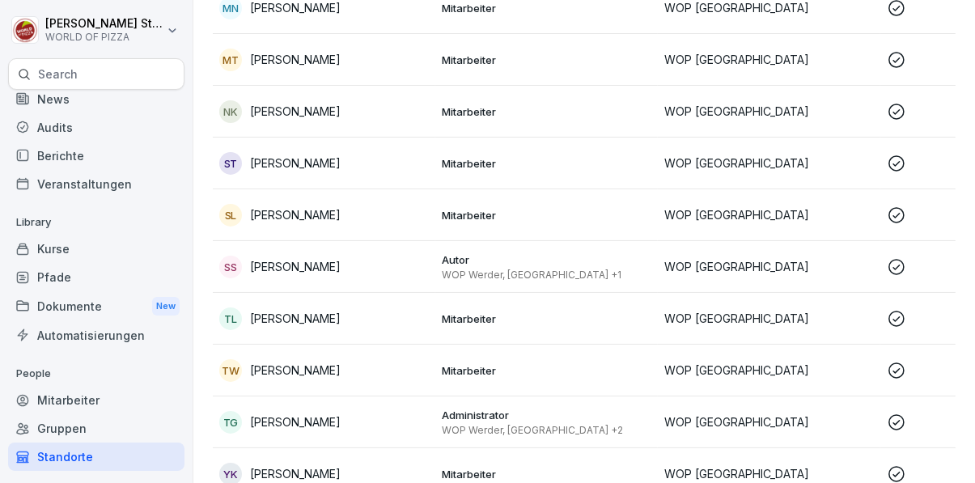
click at [418, 365] on div "TW [PERSON_NAME]" at bounding box center [324, 370] width 210 height 23
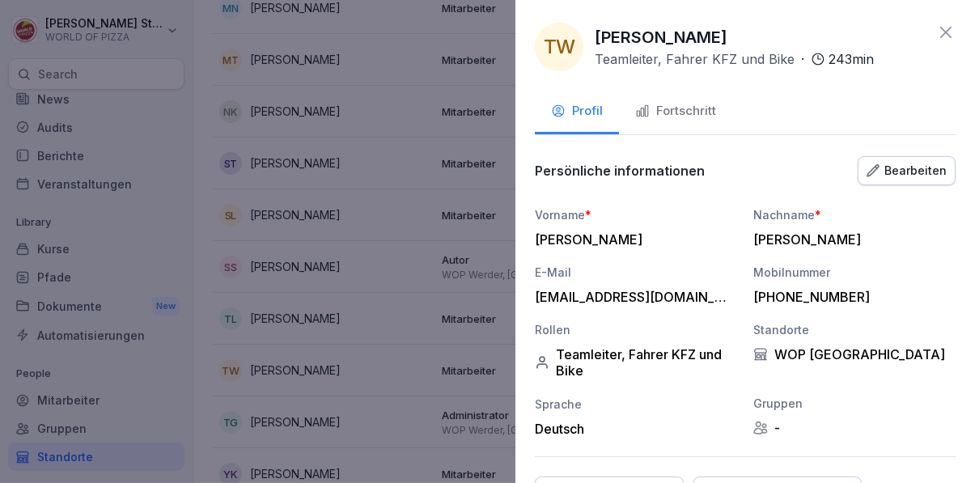
click at [708, 117] on div "Fortschritt" at bounding box center [675, 111] width 81 height 19
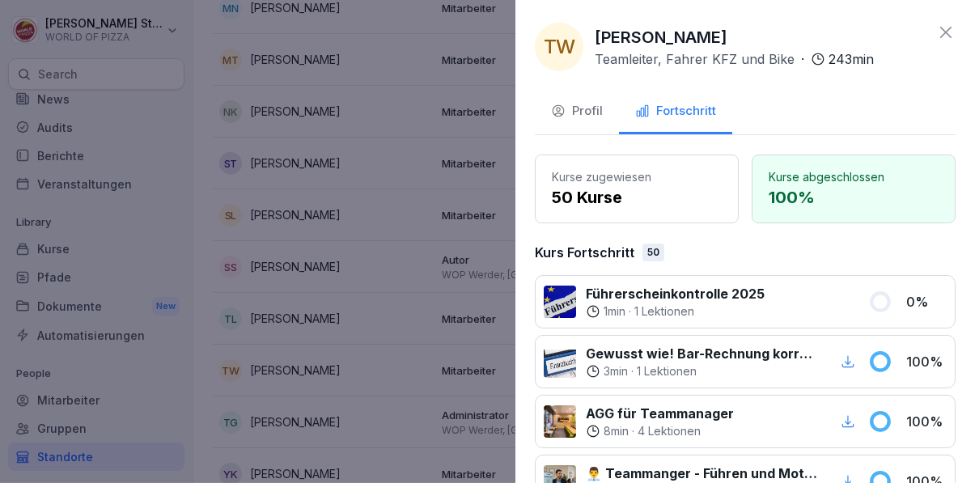
click at [407, 379] on div at bounding box center [487, 241] width 975 height 483
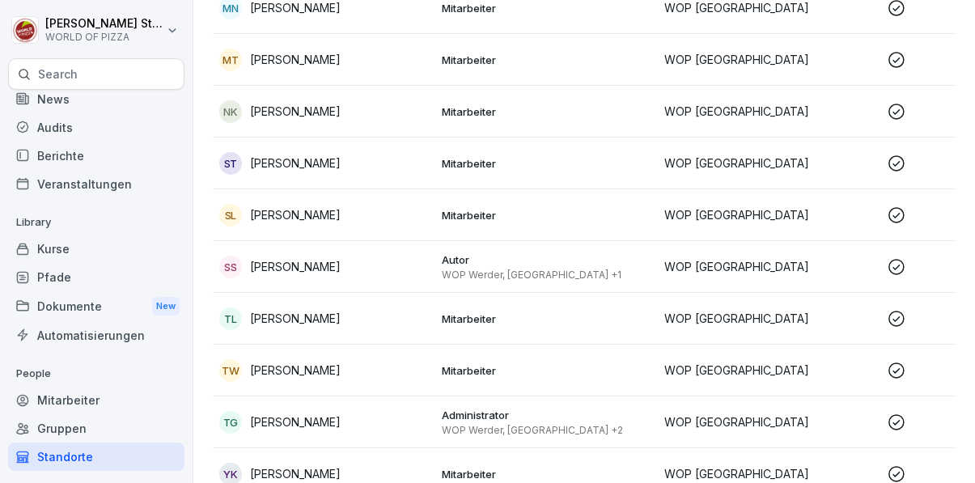
click at [429, 414] on td "TG [PERSON_NAME]" at bounding box center [324, 423] width 223 height 52
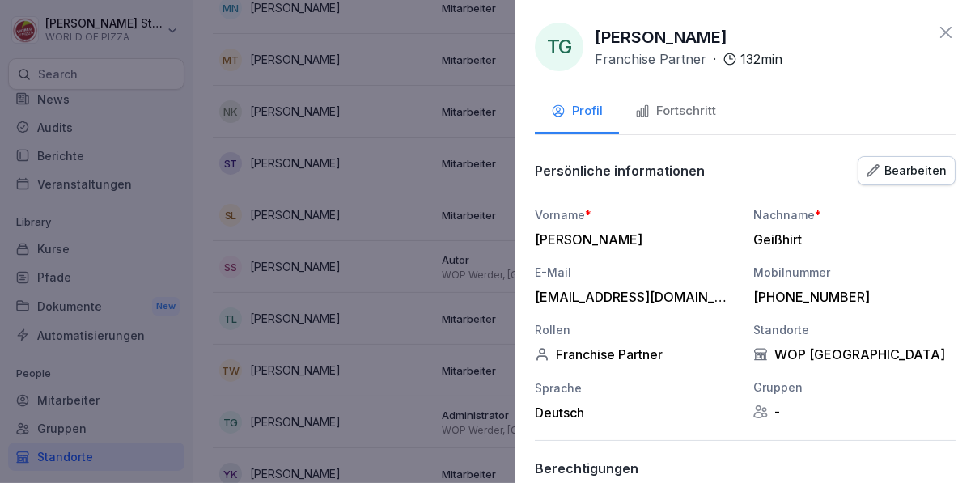
click at [704, 113] on div "Fortschritt" at bounding box center [675, 111] width 81 height 19
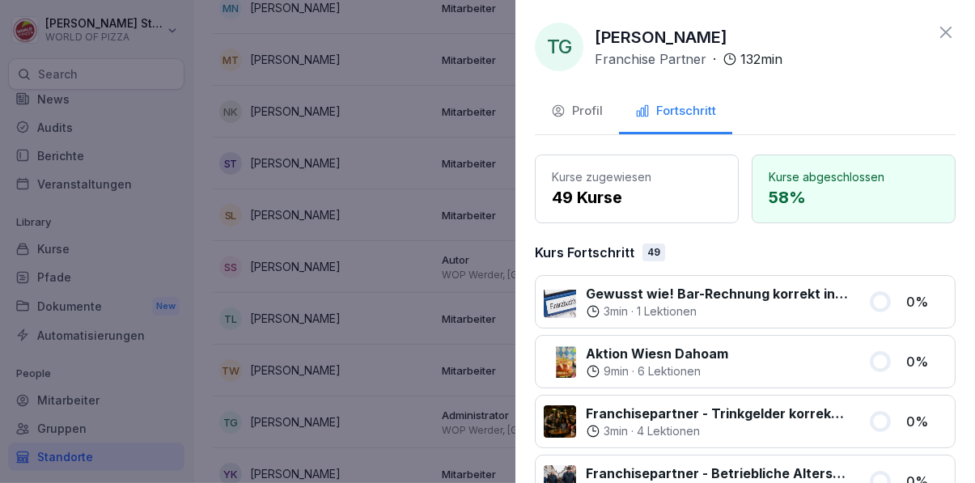
click at [411, 338] on div at bounding box center [487, 241] width 975 height 483
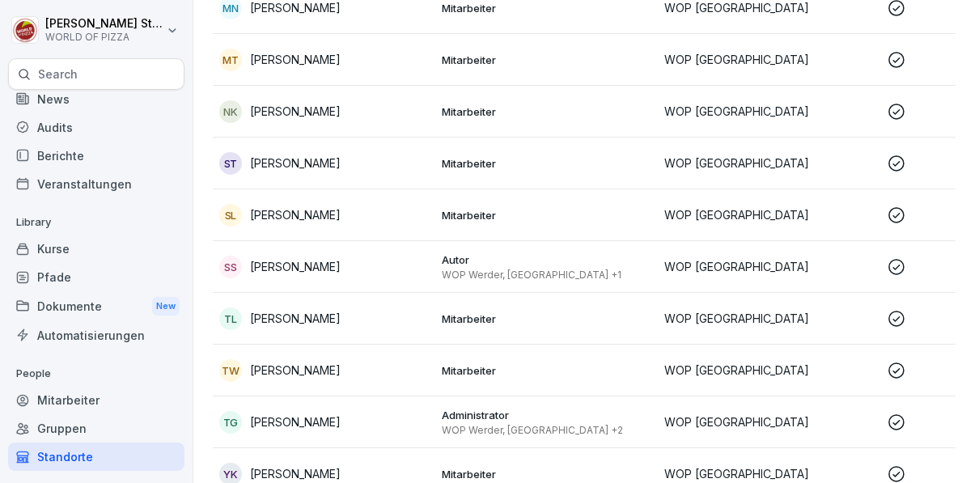
click at [483, 464] on td "Mitarbeiter" at bounding box center [546, 474] width 223 height 52
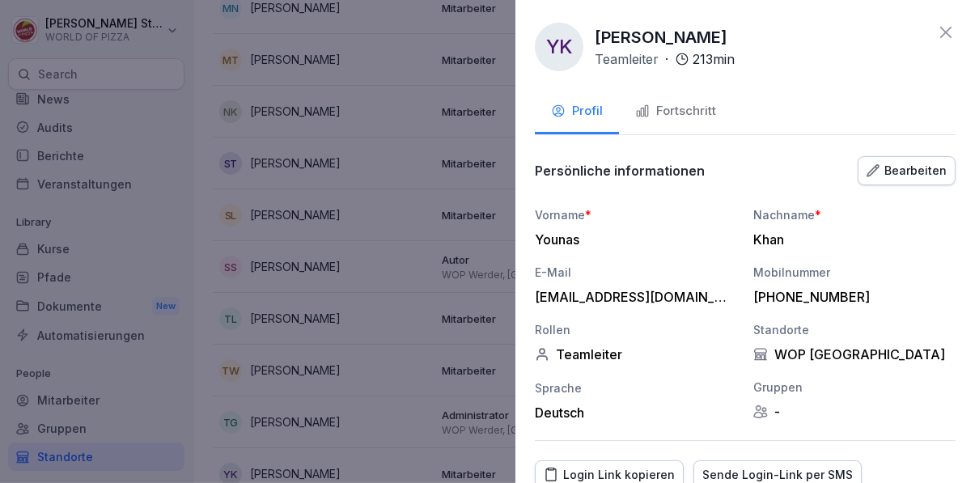
click at [692, 112] on div "Fortschritt" at bounding box center [675, 111] width 81 height 19
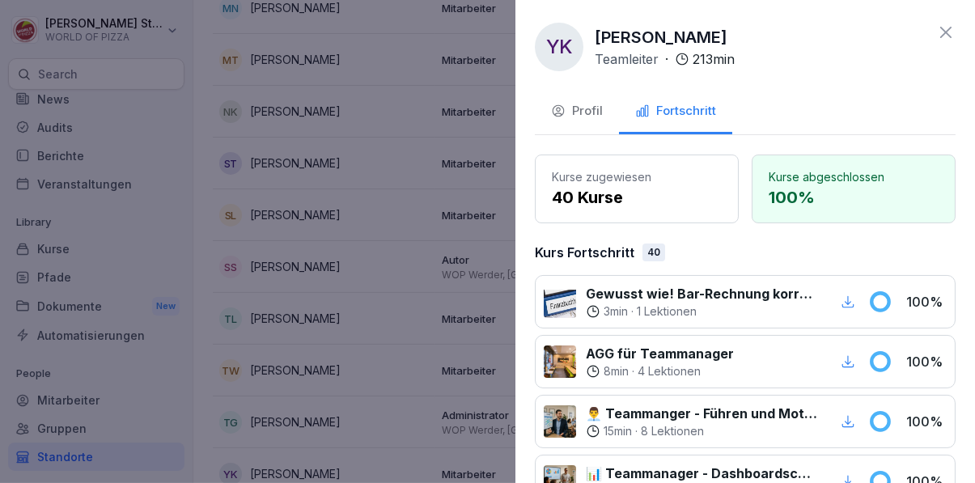
click at [598, 106] on div "Profil" at bounding box center [577, 111] width 52 height 19
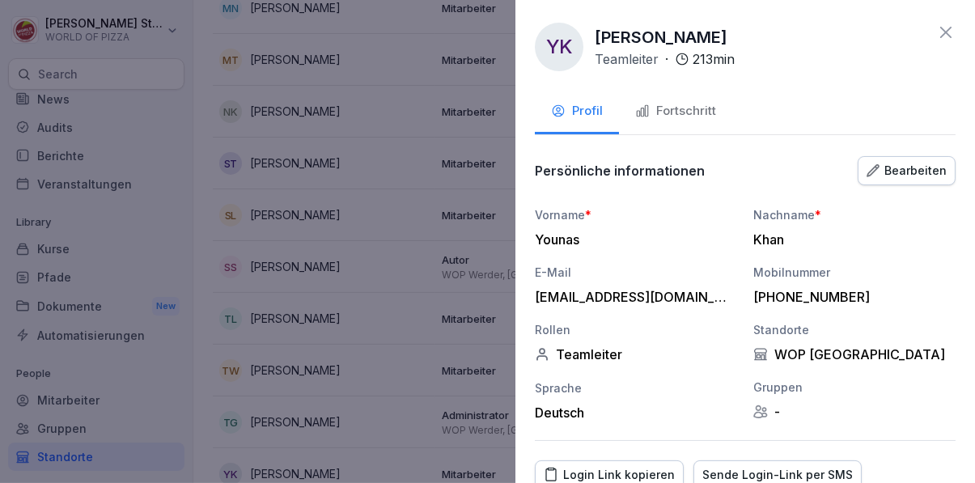
click at [406, 279] on div at bounding box center [487, 241] width 975 height 483
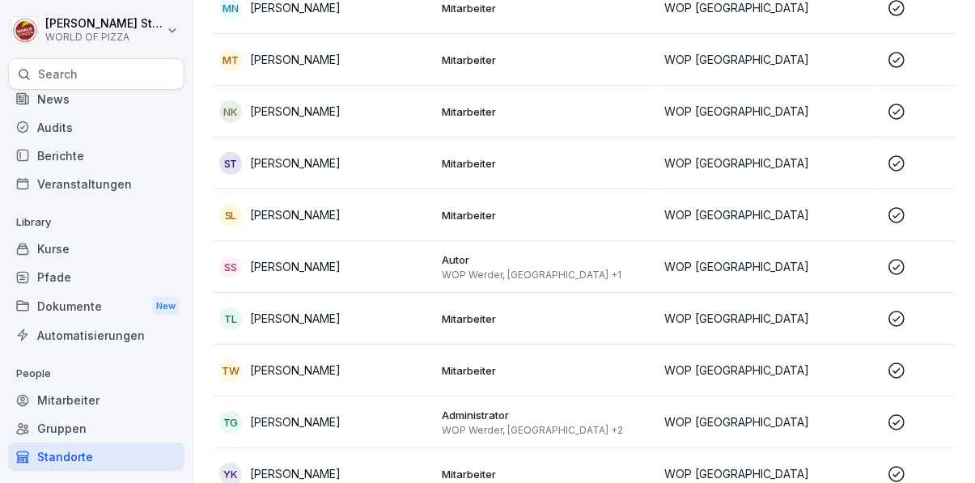
click at [120, 36] on html "**********" at bounding box center [487, 241] width 975 height 483
click at [128, 101] on div "Abmelden" at bounding box center [103, 102] width 160 height 30
